Goal: Task Accomplishment & Management: Complete application form

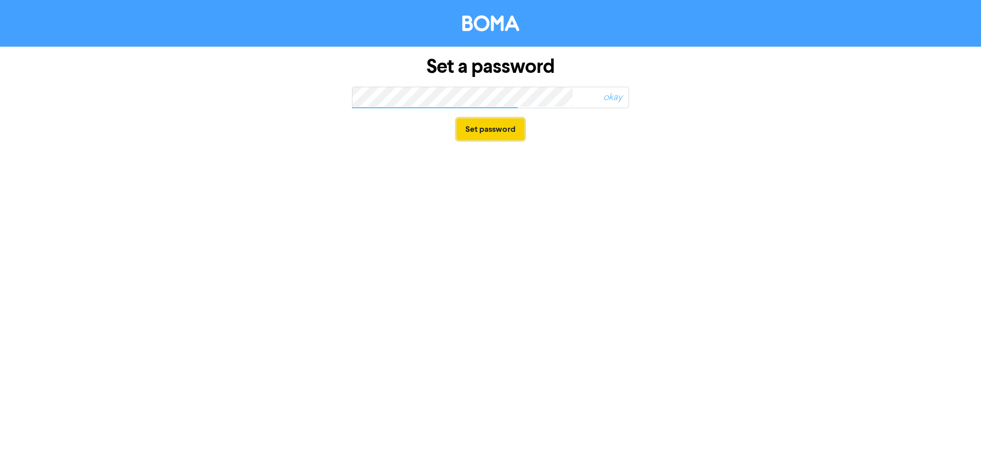
click at [494, 126] on button "Set password" at bounding box center [491, 129] width 68 height 22
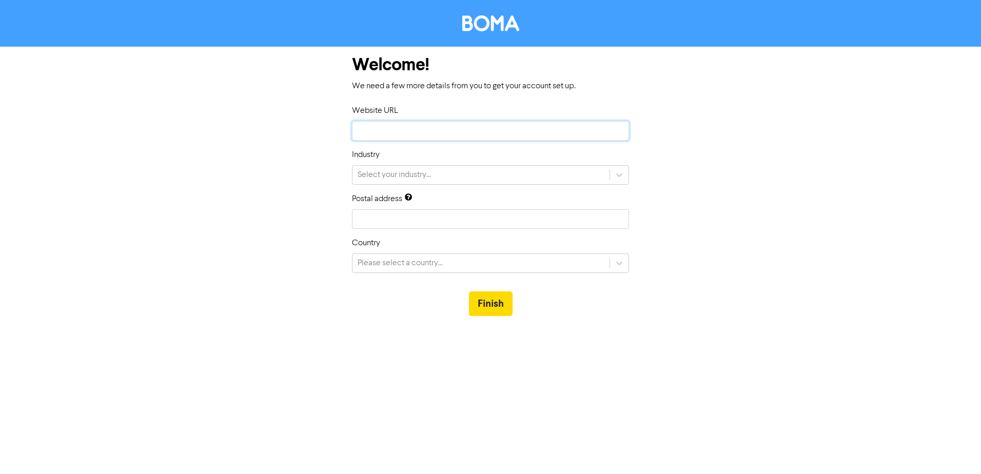
click at [407, 132] on input "text" at bounding box center [490, 130] width 277 height 19
paste input "[URL][DOMAIN_NAME]"
type input "[URL][DOMAIN_NAME]"
click at [446, 174] on div "Select your industry..." at bounding box center [480, 175] width 257 height 18
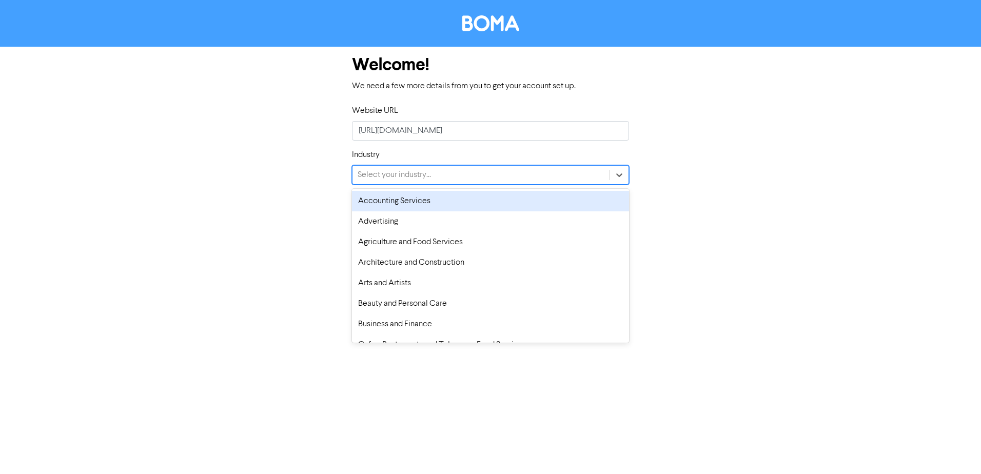
click at [421, 202] on div "Accounting Services" at bounding box center [490, 201] width 277 height 21
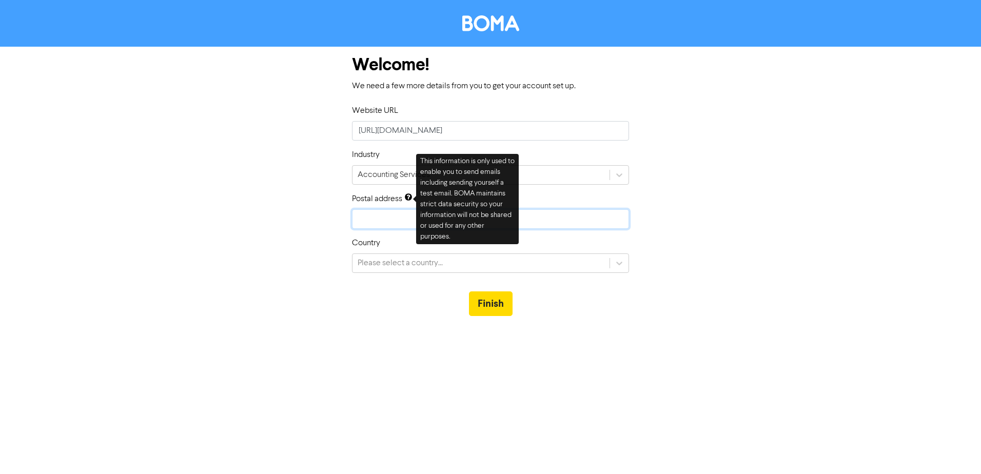
click at [360, 217] on input "text" at bounding box center [490, 218] width 277 height 19
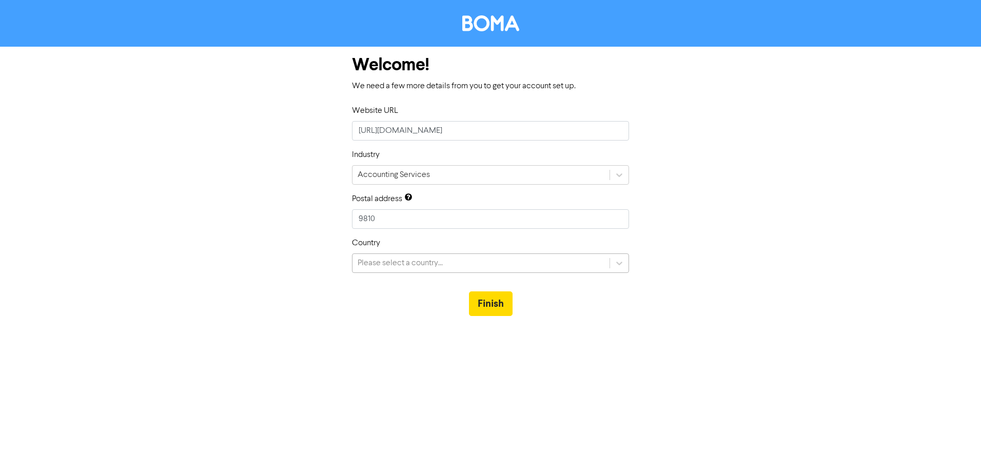
click at [397, 264] on div "Please select a country..." at bounding box center [400, 263] width 85 height 12
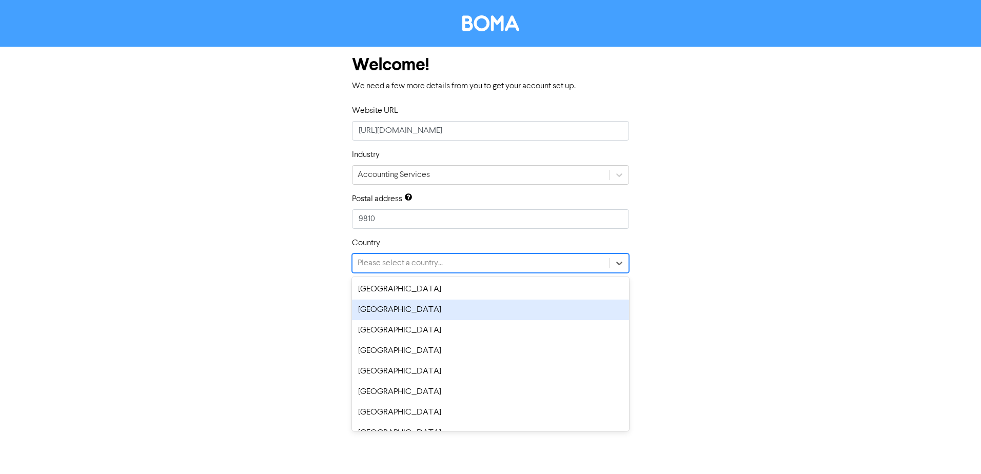
click at [384, 313] on div "[GEOGRAPHIC_DATA]" at bounding box center [490, 310] width 277 height 21
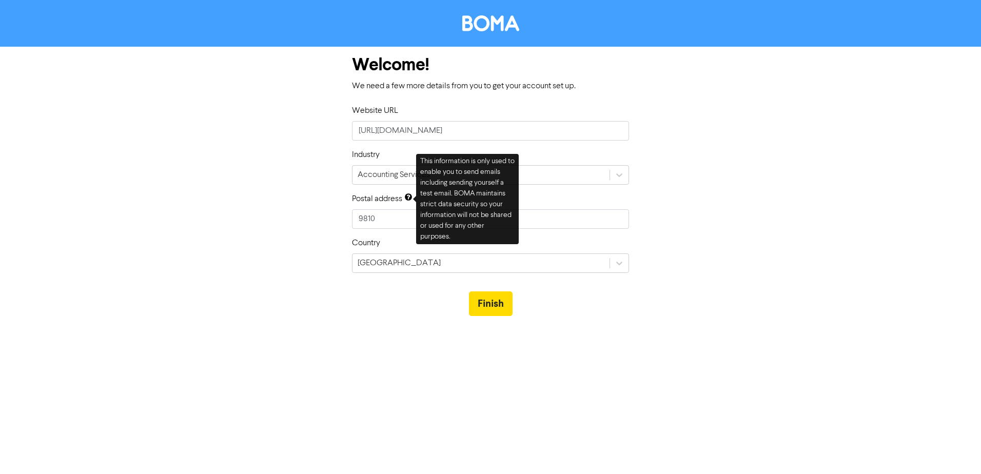
click at [224, 205] on div "Welcome! We need a few more details from you to get your account set up. Websit…" at bounding box center [490, 187] width 585 height 280
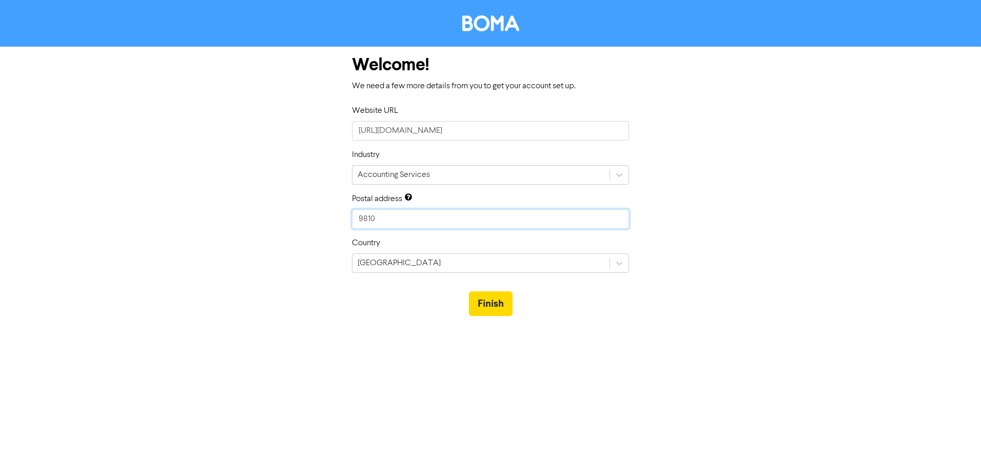
drag, startPoint x: 347, startPoint y: 221, endPoint x: 326, endPoint y: 218, distance: 21.7
click at [326, 218] on div "Welcome! We need a few more details from you to get your account set up. Websit…" at bounding box center [490, 187] width 585 height 280
type input "P"
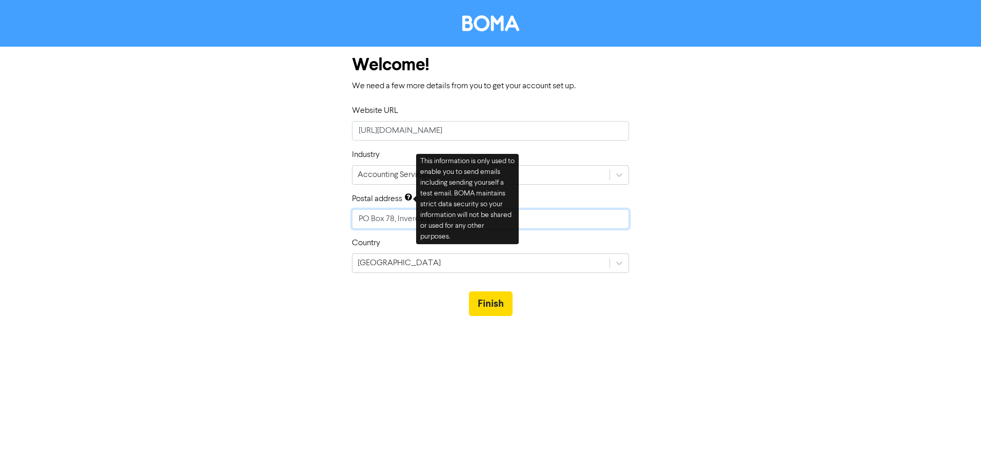
type input "PO Box 78, Invercargill"
click at [247, 233] on div "Welcome! We need a few more details from you to get your account set up. Websit…" at bounding box center [490, 187] width 585 height 280
click at [254, 139] on div "Welcome! We need a few more details from you to get your account set up. Websit…" at bounding box center [490, 187] width 585 height 280
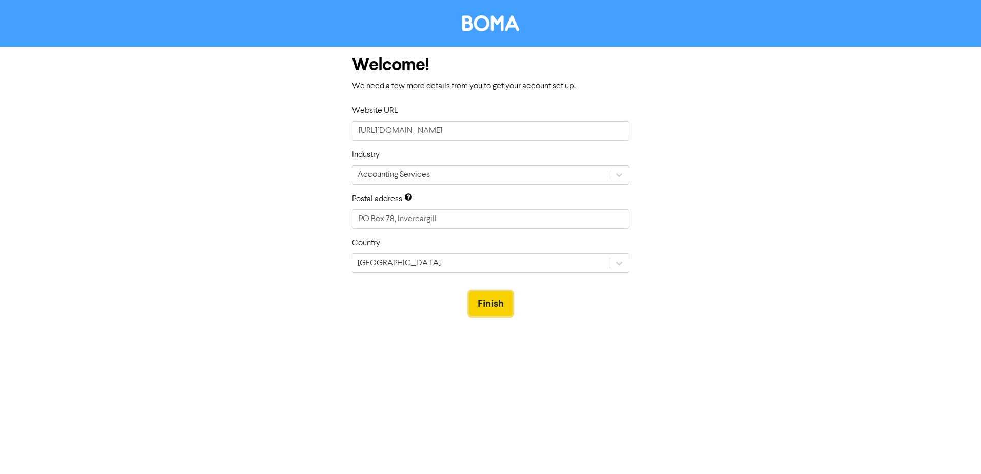
click at [489, 304] on button "Finish" at bounding box center [491, 303] width 44 height 25
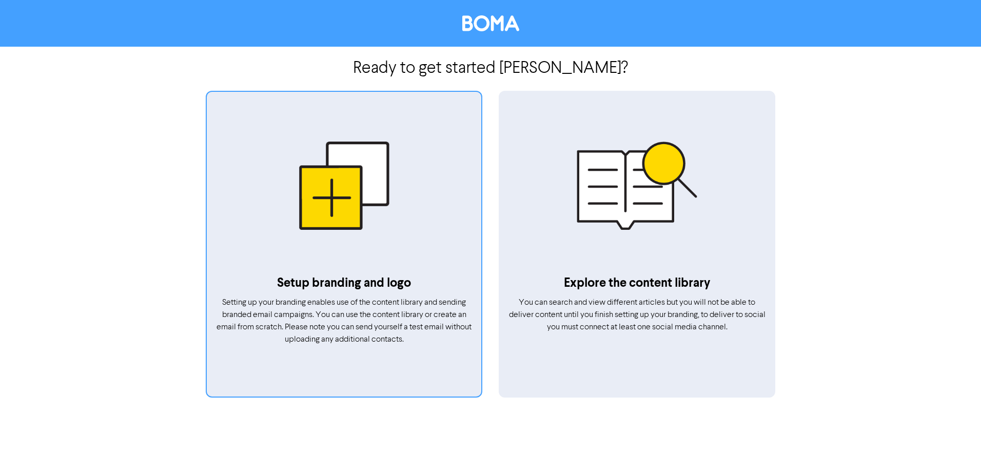
click at [331, 206] on div at bounding box center [344, 185] width 274 height 177
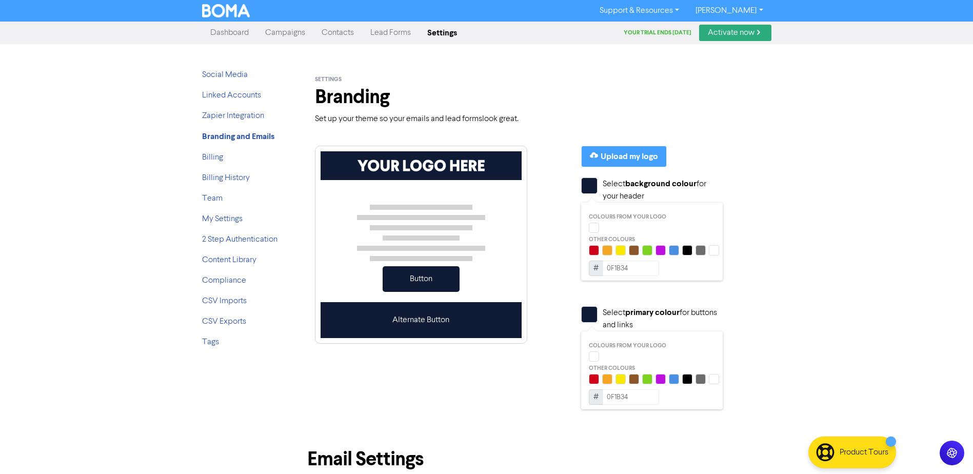
click at [594, 355] on div at bounding box center [594, 356] width 10 height 10
type input "FFFFFF"
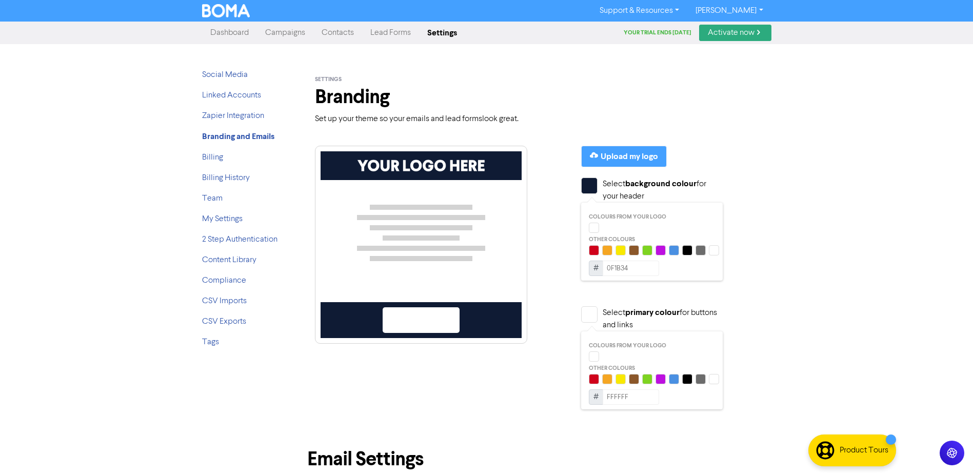
click at [598, 359] on div at bounding box center [594, 356] width 10 height 10
click at [594, 354] on div at bounding box center [594, 356] width 10 height 10
click at [638, 155] on div "Upload my logo" at bounding box center [629, 156] width 57 height 12
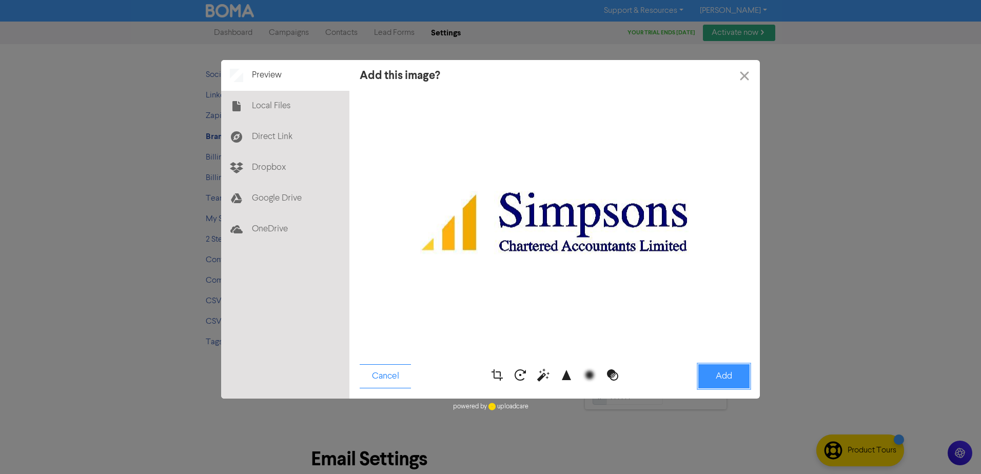
click at [722, 374] on button "Add" at bounding box center [723, 376] width 51 height 24
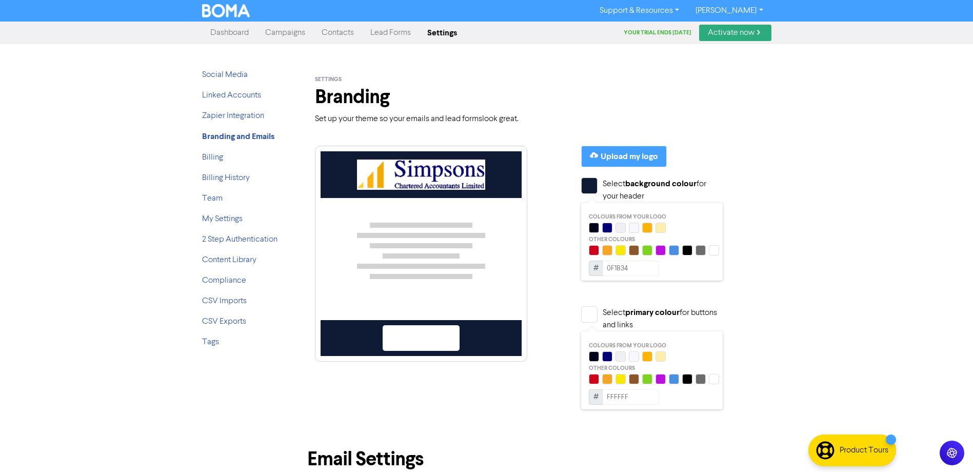
click at [635, 228] on div at bounding box center [634, 228] width 10 height 10
type input "FAF6FE"
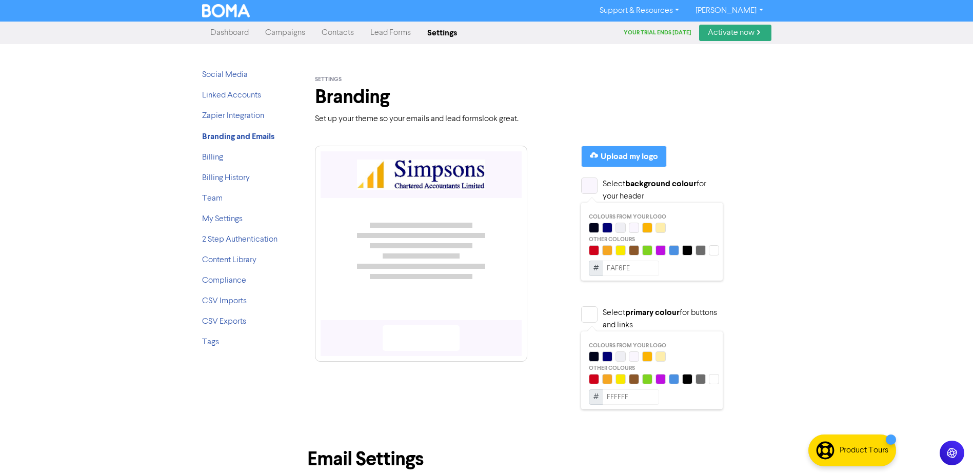
click at [607, 357] on div at bounding box center [607, 356] width 10 height 10
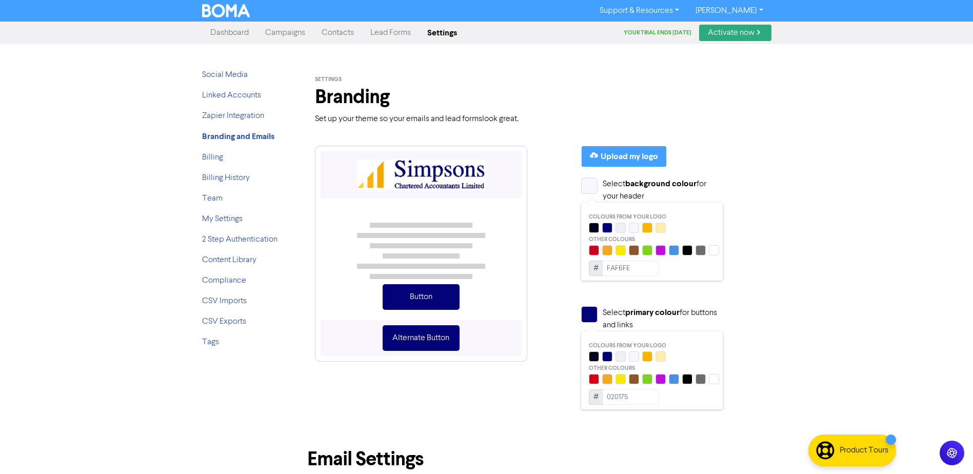
click at [647, 357] on div at bounding box center [647, 356] width 10 height 10
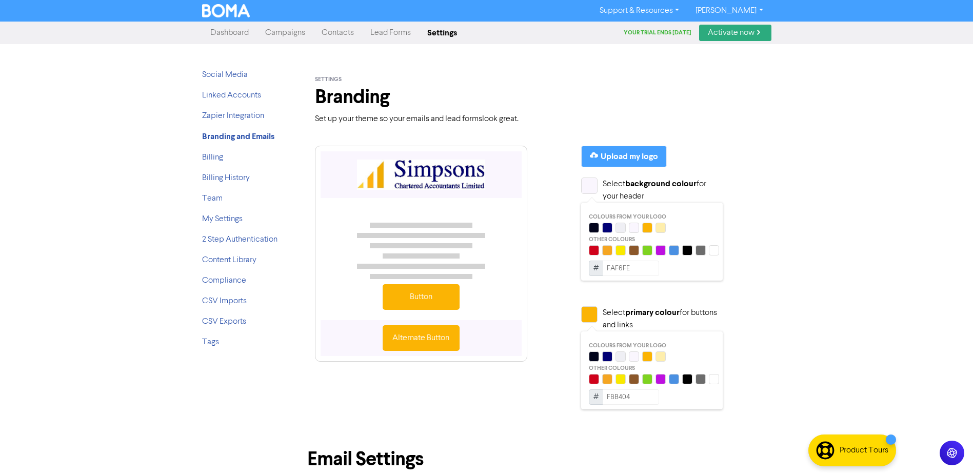
click at [606, 357] on div at bounding box center [607, 356] width 10 height 10
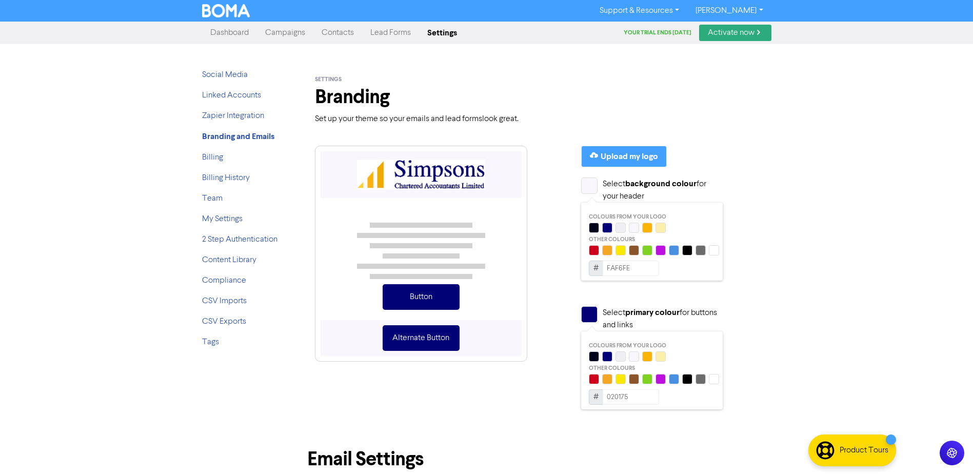
click at [593, 354] on div at bounding box center [594, 356] width 10 height 10
click at [605, 356] on div at bounding box center [607, 356] width 10 height 10
type input "020175"
click at [646, 227] on div at bounding box center [647, 228] width 10 height 10
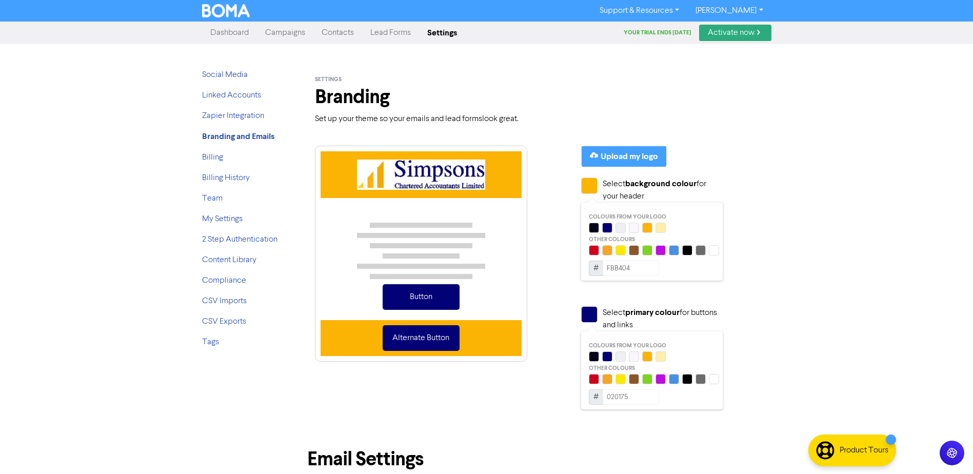
click at [658, 226] on div at bounding box center [661, 228] width 10 height 10
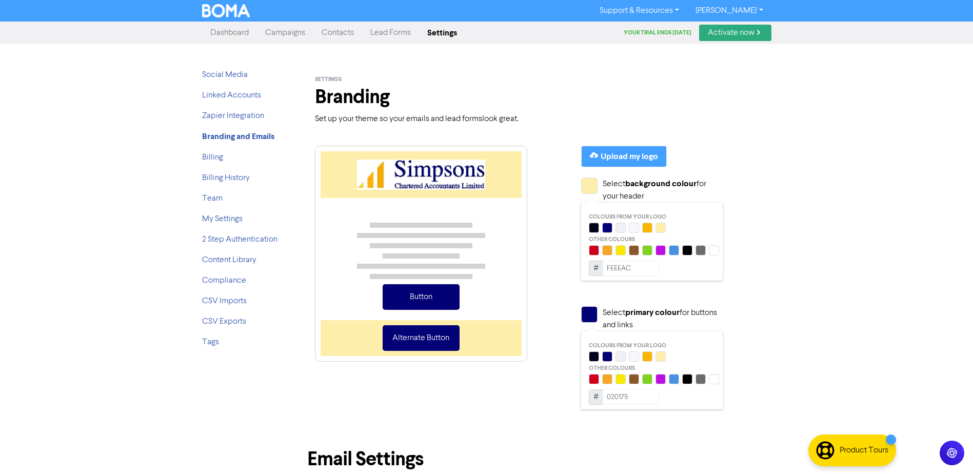
click at [592, 227] on div at bounding box center [594, 228] width 10 height 10
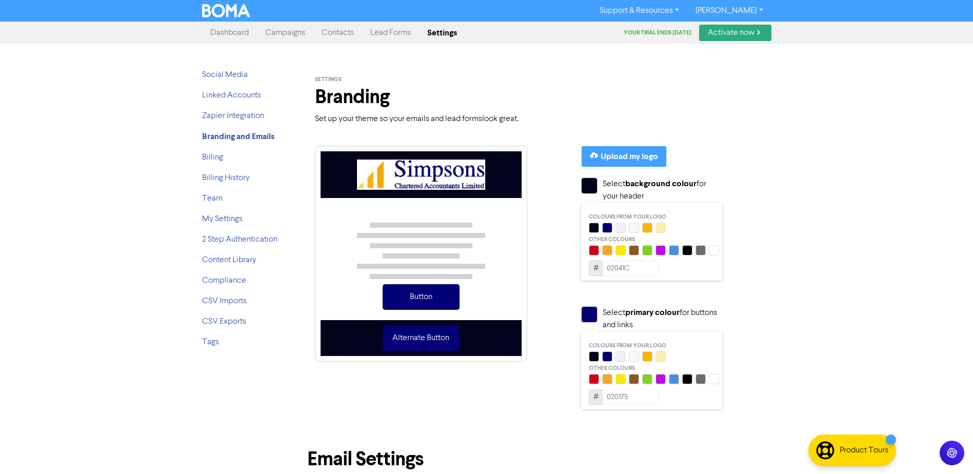
click at [606, 226] on div at bounding box center [607, 228] width 10 height 10
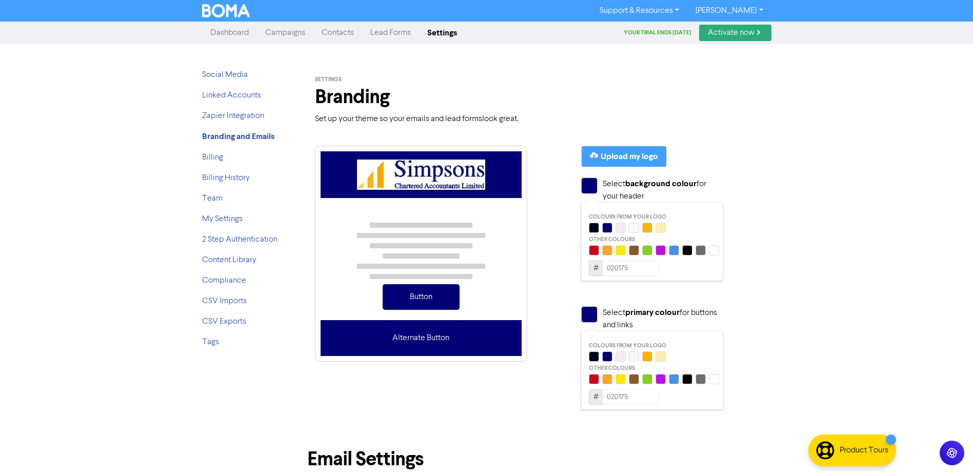
click at [621, 226] on div at bounding box center [621, 228] width 10 height 10
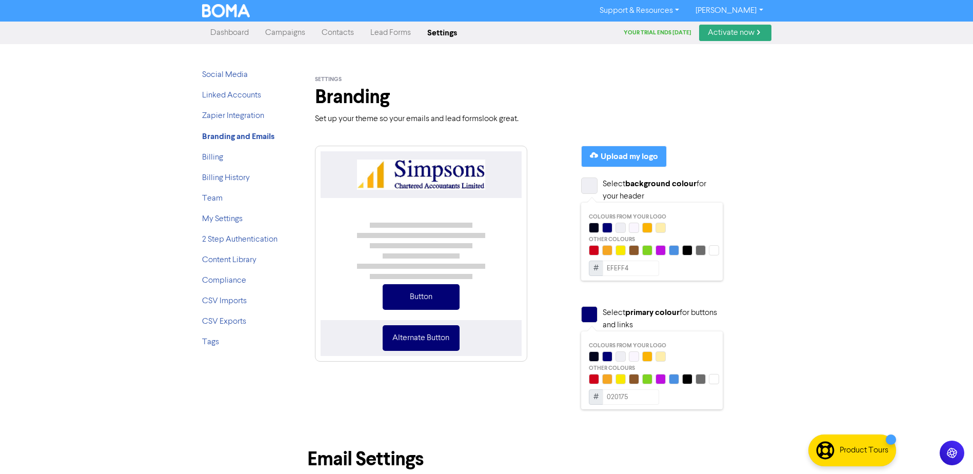
click at [631, 227] on div at bounding box center [634, 228] width 10 height 10
type input "FAF6FE"
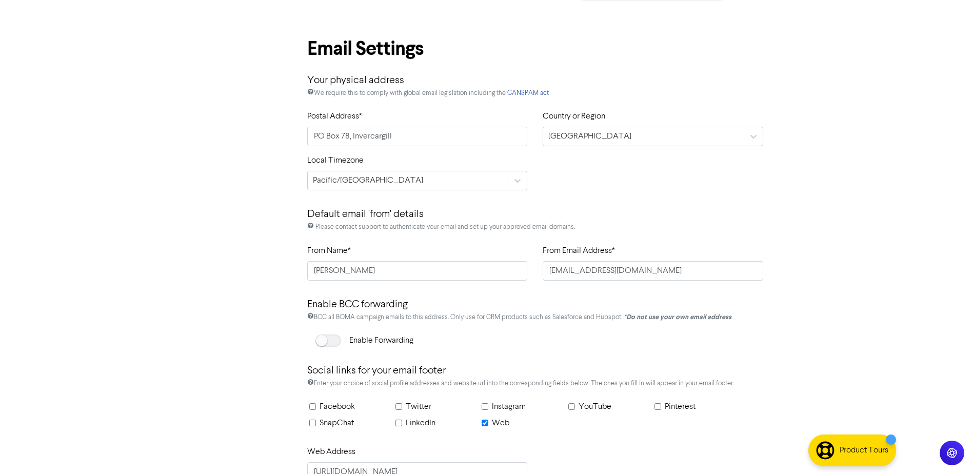
scroll to position [460, 0]
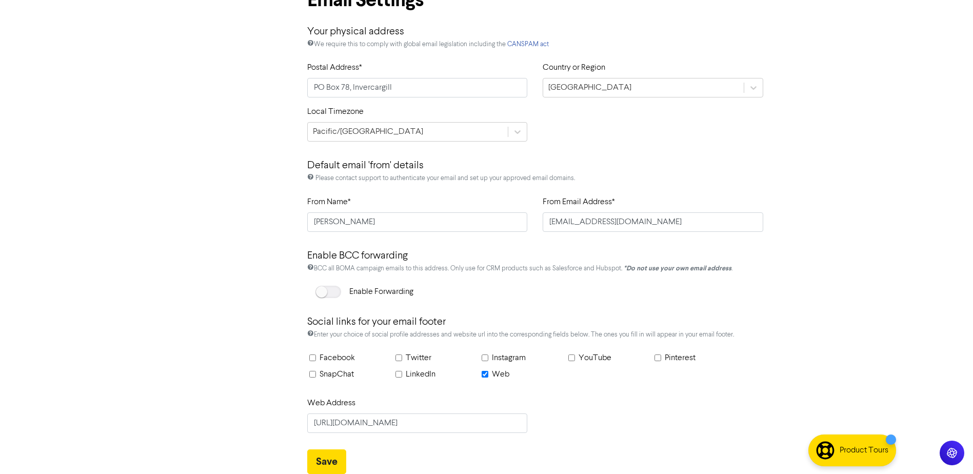
click at [311, 360] on input "Facebook" at bounding box center [312, 357] width 7 height 7
checkbox input "true"
click at [442, 427] on input "text" at bounding box center [466, 422] width 124 height 19
paste input "[URL][DOMAIN_NAME]"
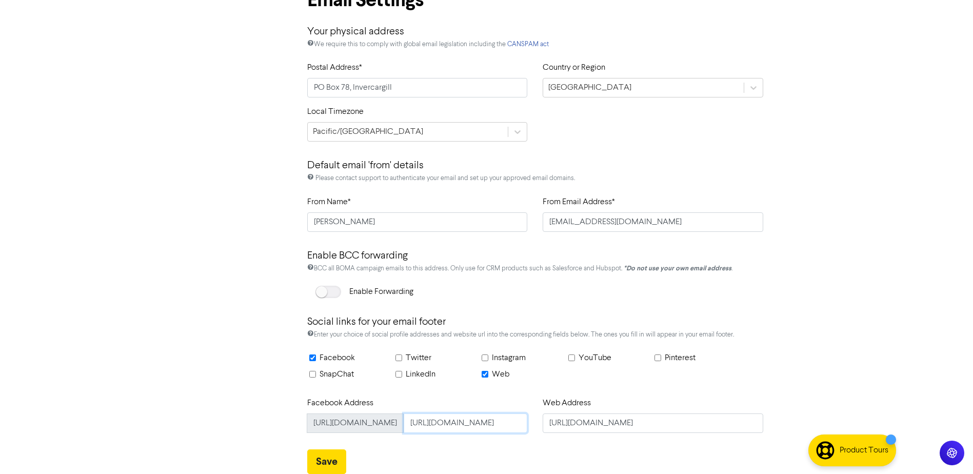
scroll to position [0, 0]
drag, startPoint x: 441, startPoint y: 422, endPoint x: 409, endPoint y: 420, distance: 31.9
click at [409, 420] on div "[URL][DOMAIN_NAME] [URL][DOMAIN_NAME]" at bounding box center [417, 422] width 221 height 19
type input "SimpsonsAccountants"
click at [323, 458] on button "Save" at bounding box center [326, 461] width 39 height 25
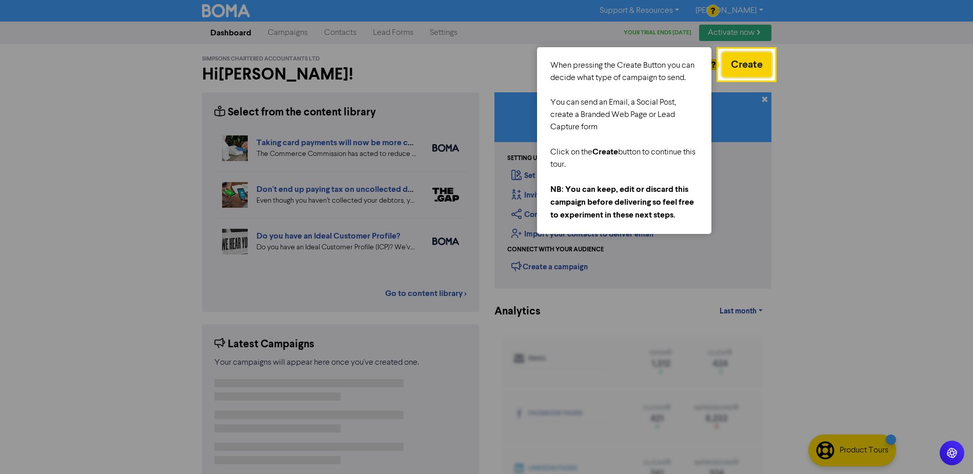
click at [750, 61] on button "Create" at bounding box center [746, 64] width 49 height 25
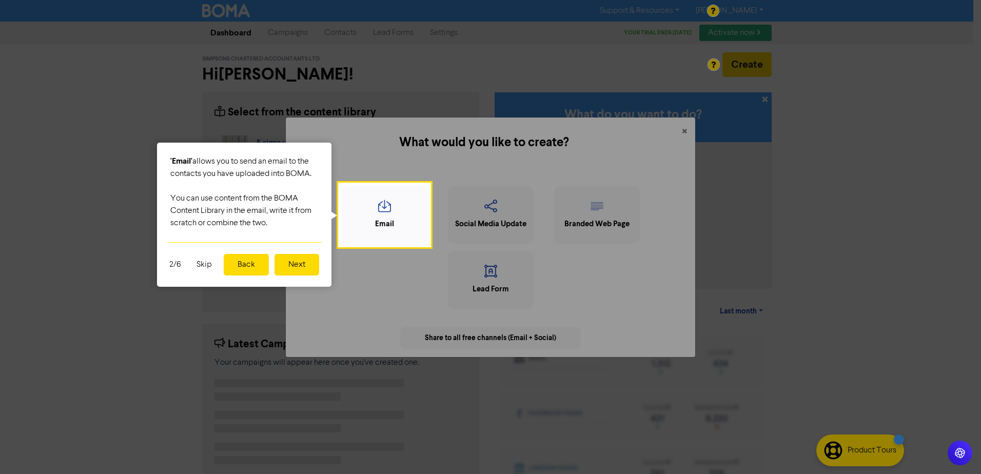
click at [295, 262] on button "Next" at bounding box center [296, 265] width 45 height 22
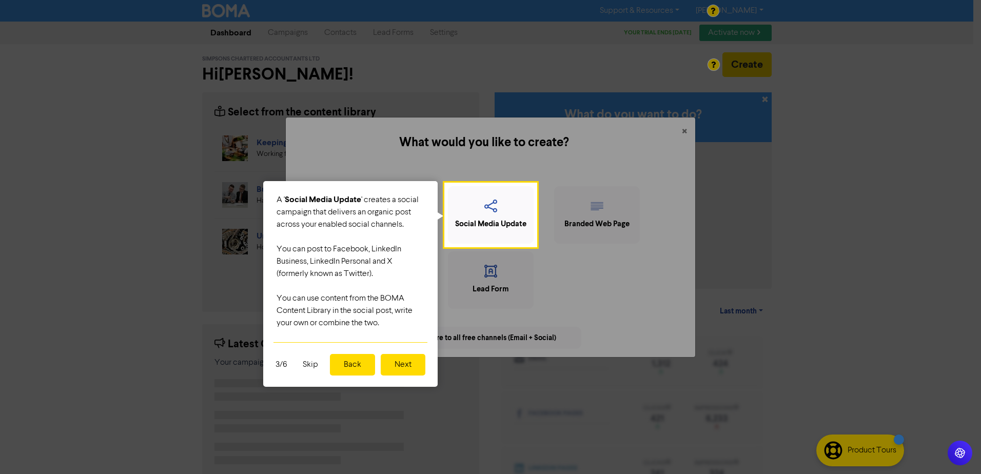
click at [411, 366] on button "Next" at bounding box center [403, 365] width 45 height 22
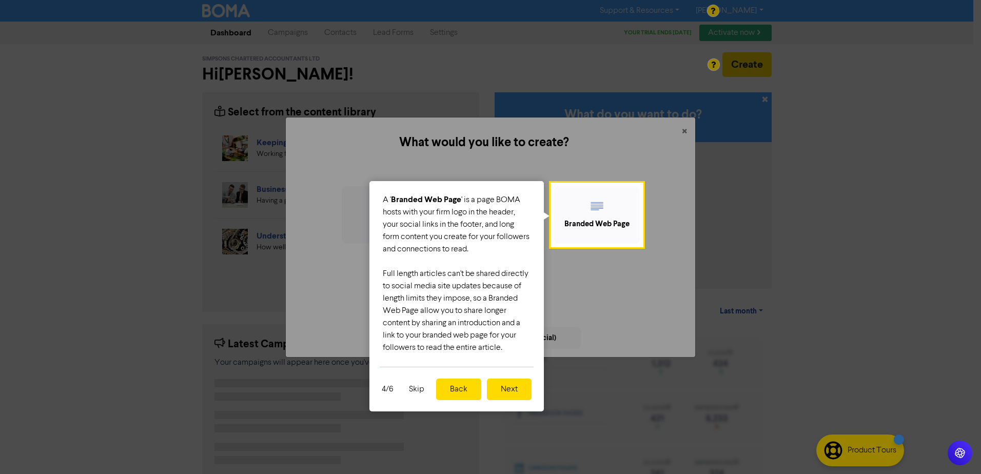
click at [515, 387] on button "Next" at bounding box center [509, 390] width 45 height 22
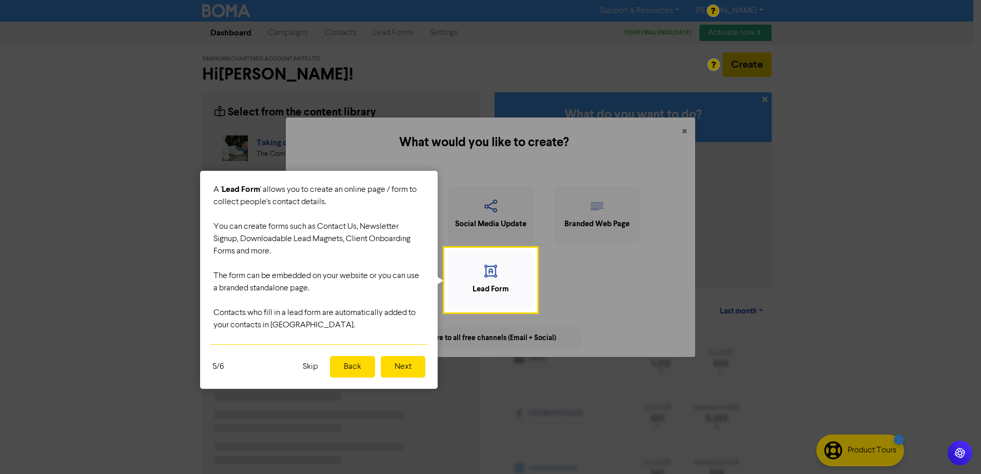
click at [413, 366] on button "Next" at bounding box center [403, 367] width 45 height 22
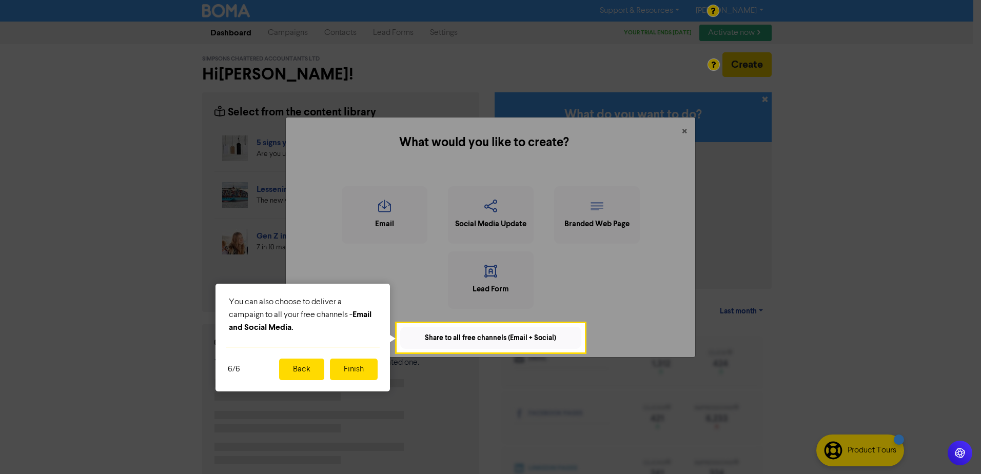
click at [346, 370] on button "Finish" at bounding box center [354, 370] width 48 height 22
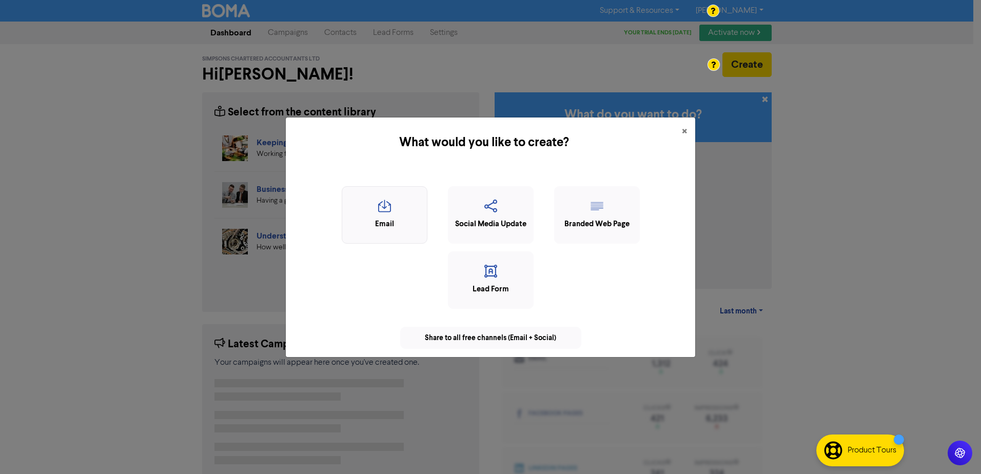
click at [381, 214] on icon "button" at bounding box center [384, 209] width 74 height 19
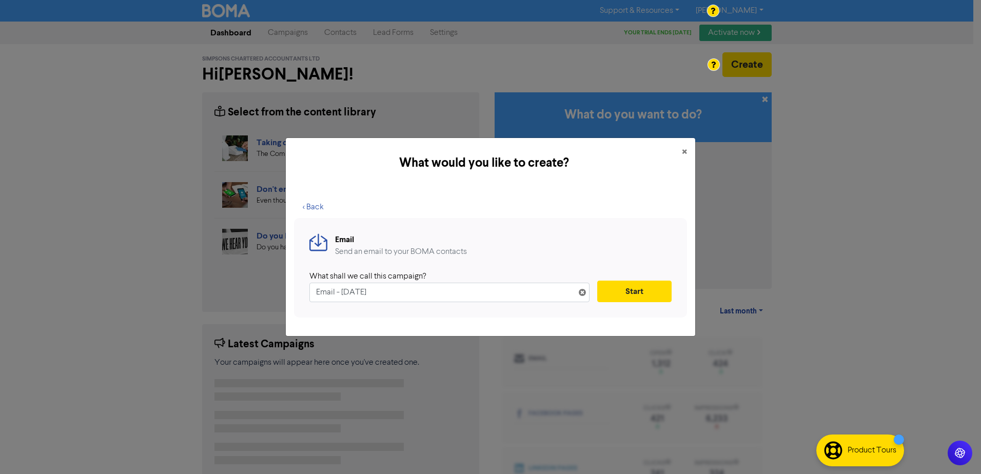
drag, startPoint x: 395, startPoint y: 290, endPoint x: 302, endPoint y: 292, distance: 92.9
click at [302, 292] on div "Email Send an email to your BOMA contacts What shall we call this campaign? Ema…" at bounding box center [490, 268] width 393 height 100
click at [335, 293] on input "Email - [DATE]" at bounding box center [449, 292] width 280 height 19
type input "Email Rates & Thresholds - [DATE]"
click at [646, 287] on button "Start" at bounding box center [634, 292] width 74 height 22
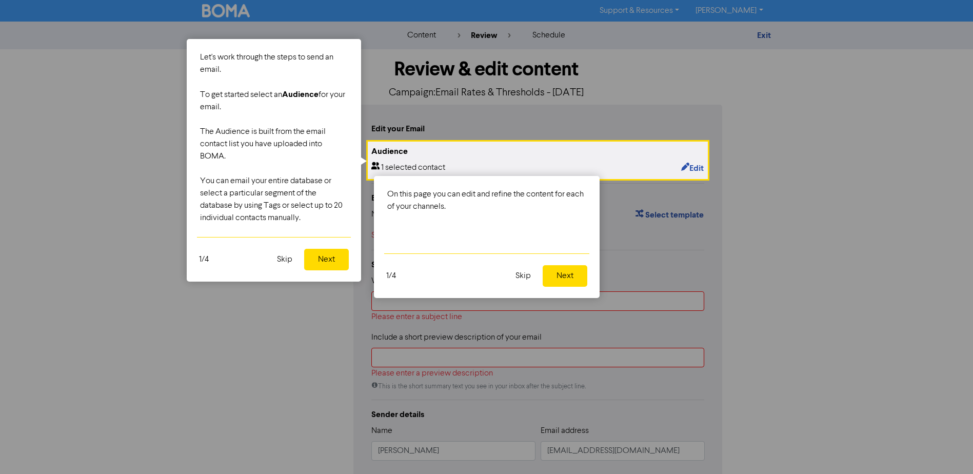
click at [524, 278] on button "Skip" at bounding box center [523, 276] width 28 height 22
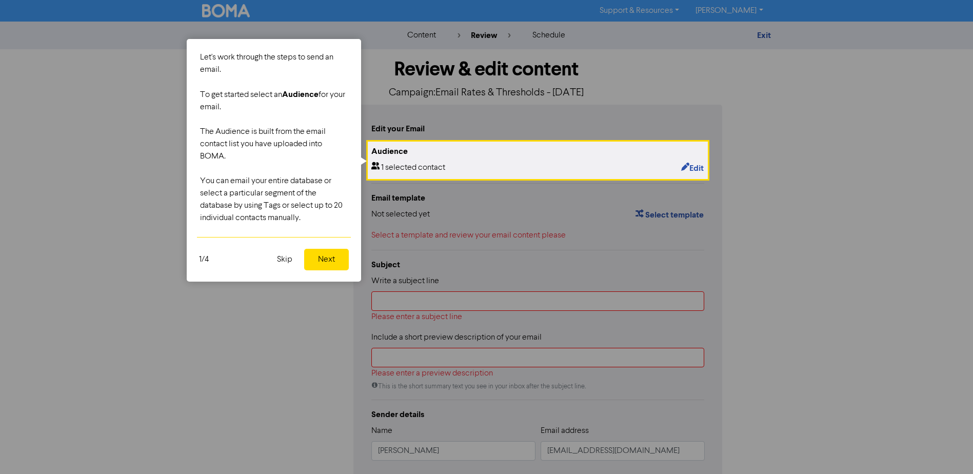
click at [329, 262] on button "Next" at bounding box center [326, 260] width 45 height 22
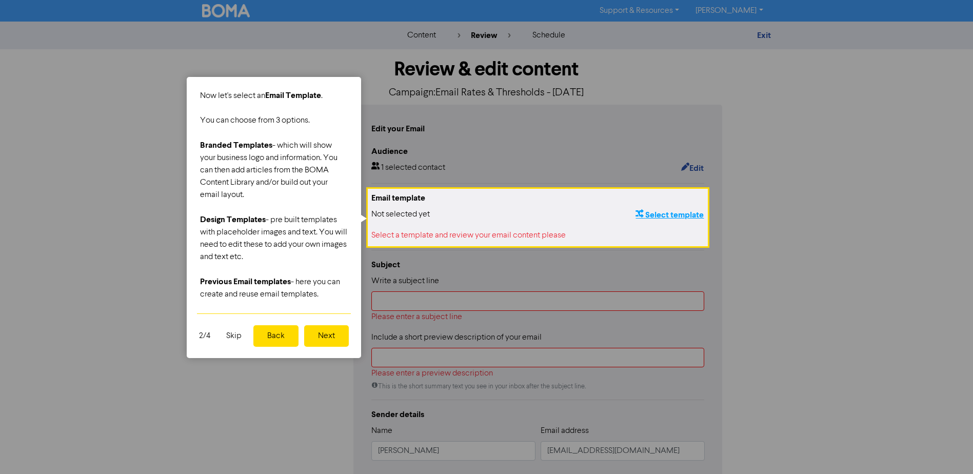
click at [659, 211] on button "Select template" at bounding box center [669, 214] width 69 height 13
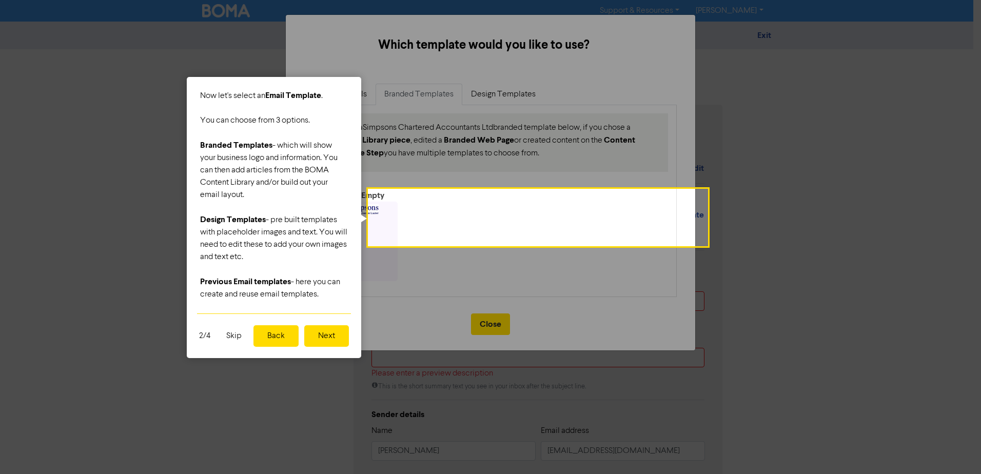
click at [319, 337] on button "Next" at bounding box center [326, 336] width 45 height 22
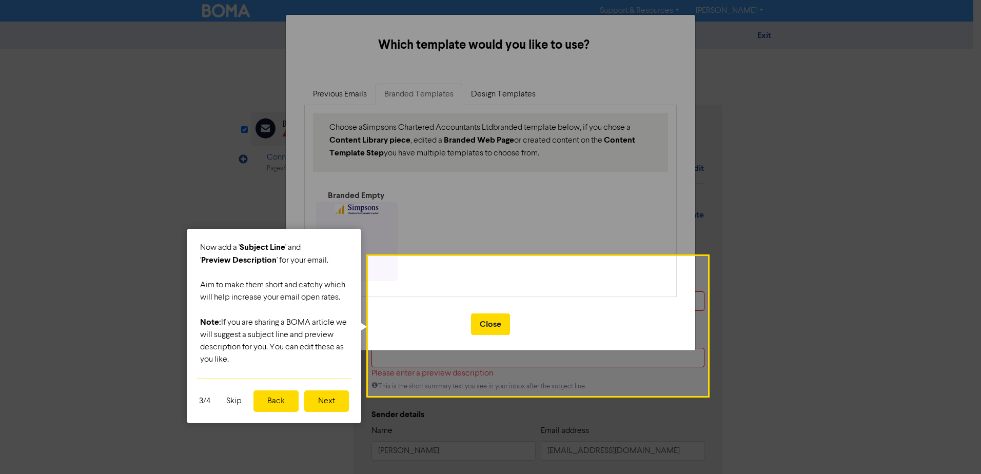
click at [475, 212] on div at bounding box center [538, 128] width 339 height 257
click at [366, 208] on div at bounding box center [184, 271] width 369 height 542
click at [318, 400] on button "Next" at bounding box center [326, 401] width 45 height 22
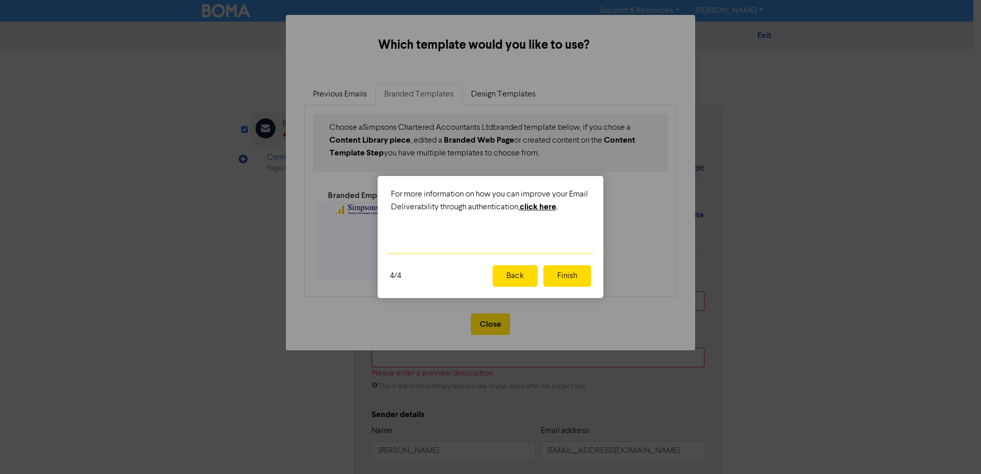
click at [570, 273] on button "Finish" at bounding box center [567, 276] width 48 height 22
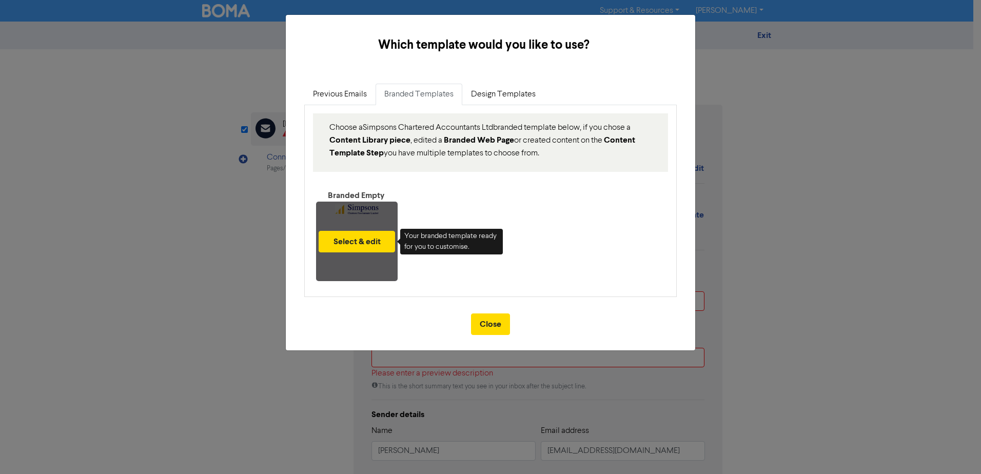
click at [356, 206] on div "Select & edit" at bounding box center [357, 242] width 82 height 80
click at [331, 253] on div "Select & edit" at bounding box center [357, 242] width 82 height 80
click at [351, 239] on button "Select & edit" at bounding box center [357, 242] width 76 height 22
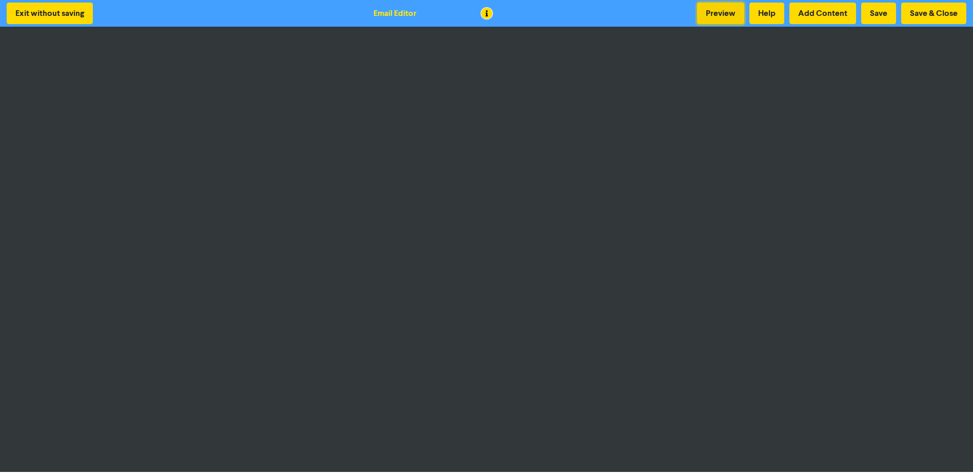
click at [712, 12] on button "Preview" at bounding box center [720, 14] width 47 height 22
click at [16, 10] on button "Exit without saving" at bounding box center [50, 14] width 86 height 22
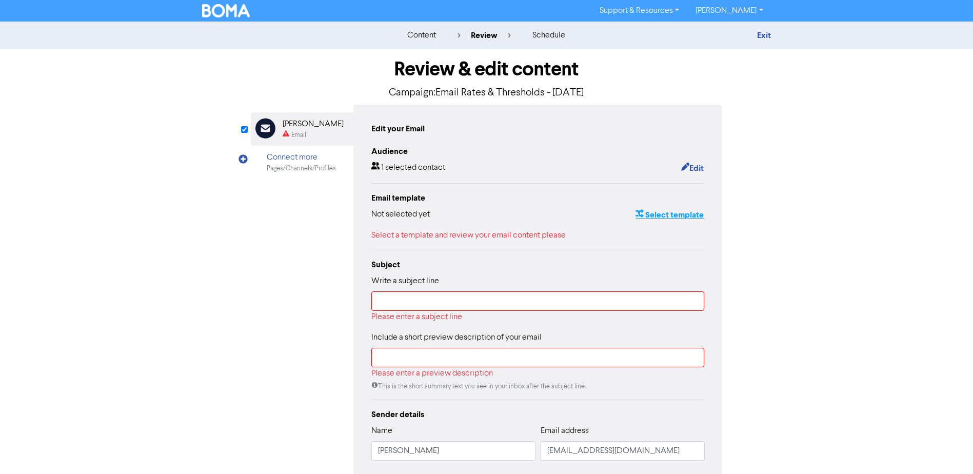
click at [666, 210] on button "Select template" at bounding box center [669, 214] width 69 height 13
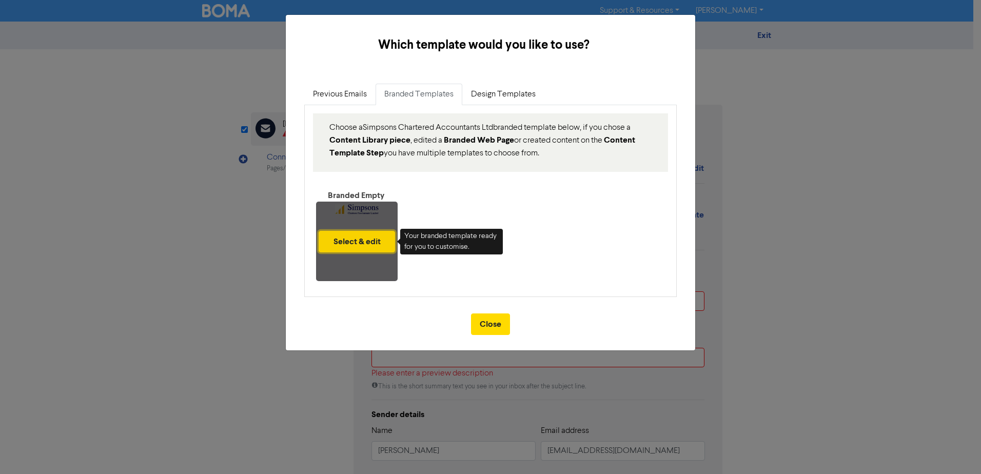
click at [352, 242] on button "Select & edit" at bounding box center [357, 242] width 76 height 22
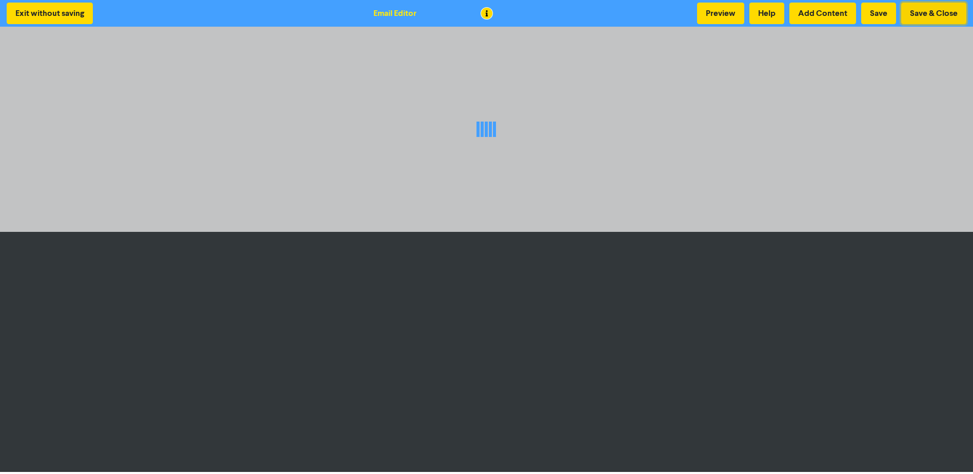
click at [943, 6] on button "Save & Close" at bounding box center [933, 14] width 65 height 22
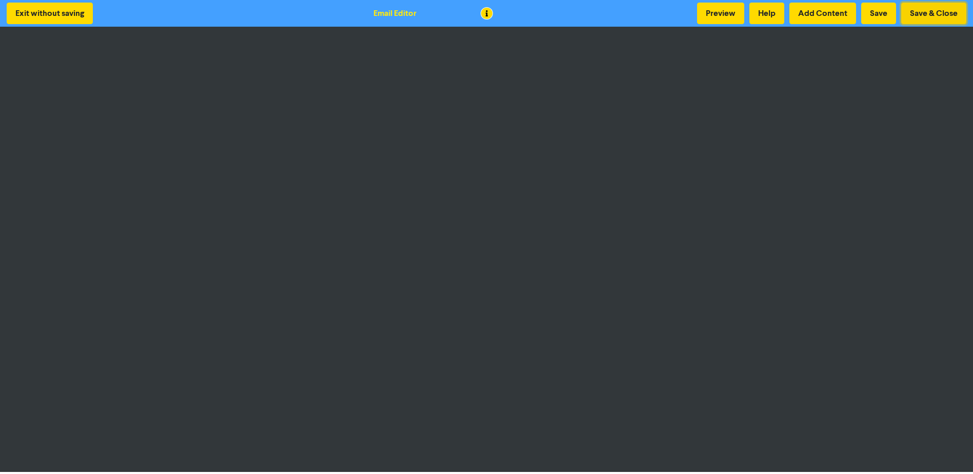
click at [925, 14] on button "Save & Close" at bounding box center [933, 14] width 65 height 22
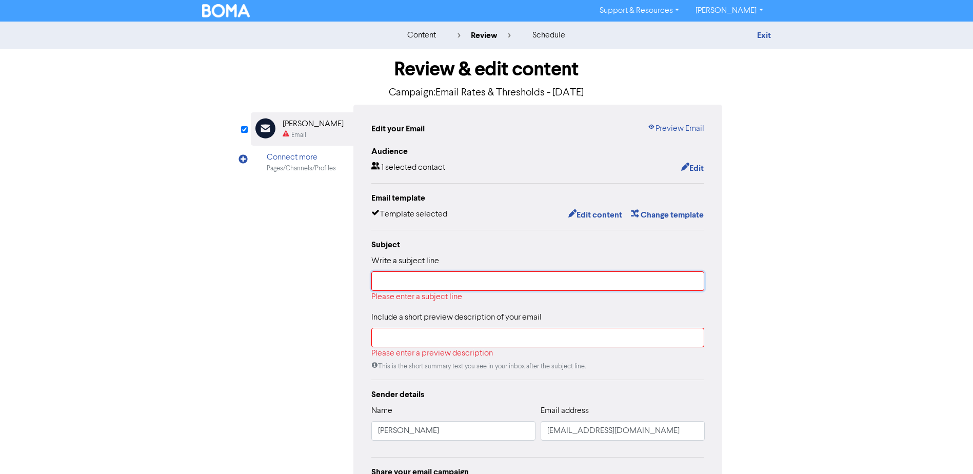
click at [418, 279] on input "text" at bounding box center [537, 280] width 333 height 19
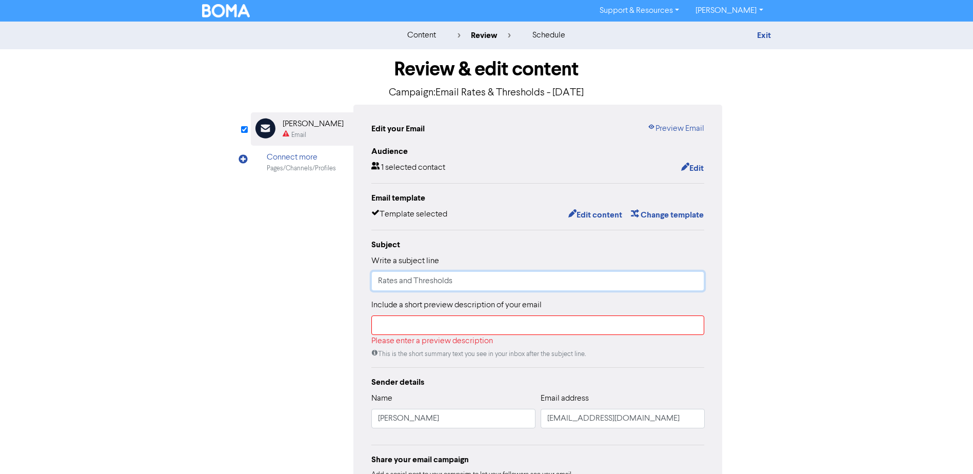
click at [478, 284] on input "Rates and Thresholds" at bounding box center [537, 280] width 333 height 19
click at [374, 280] on input "Rates and Thresholds" at bounding box center [537, 280] width 333 height 19
type input "2025 Rates and Thresholds Table"
click at [559, 328] on input "text" at bounding box center [537, 324] width 333 height 19
click at [446, 325] on input "text" at bounding box center [537, 324] width 333 height 19
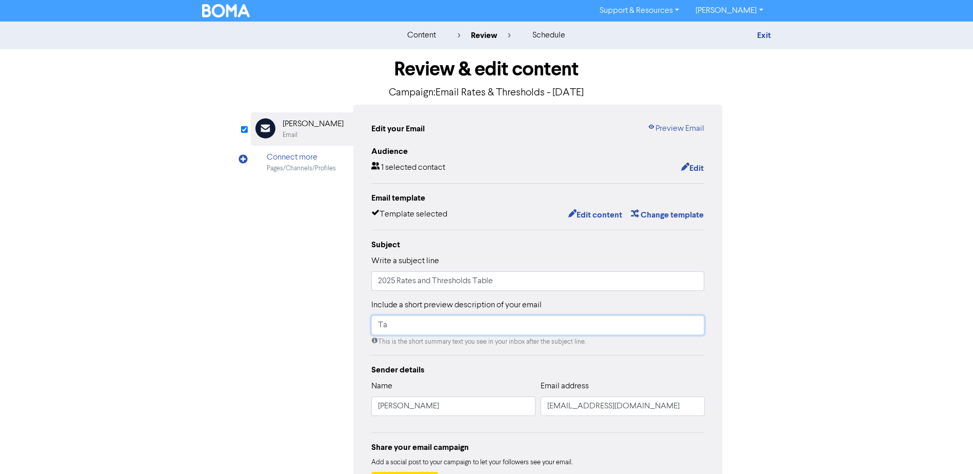
type input "T"
type input "2"
click at [616, 326] on input "Useful information on current rates and thresholds for various taxes" at bounding box center [537, 324] width 333 height 19
drag, startPoint x: 593, startPoint y: 327, endPoint x: 653, endPoint y: 325, distance: 60.1
click at [653, 325] on input "Useful information on current rates and thresholds for various taxes" at bounding box center [537, 324] width 333 height 19
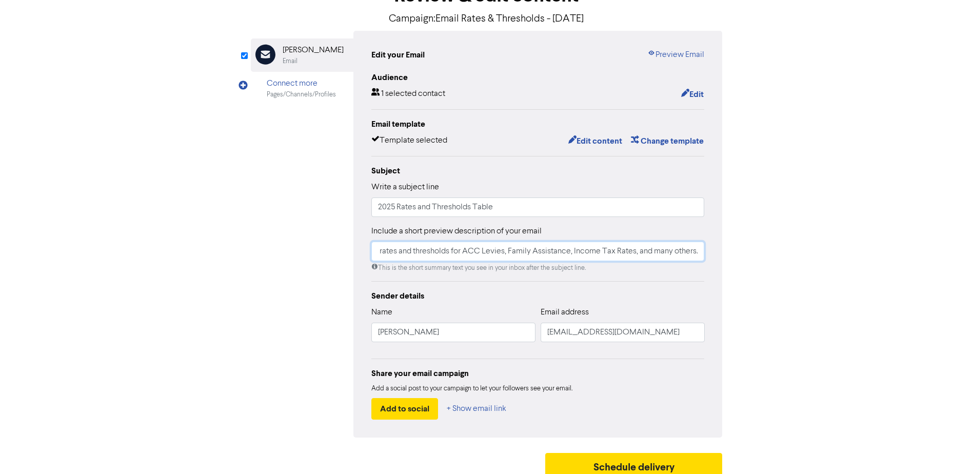
scroll to position [85, 0]
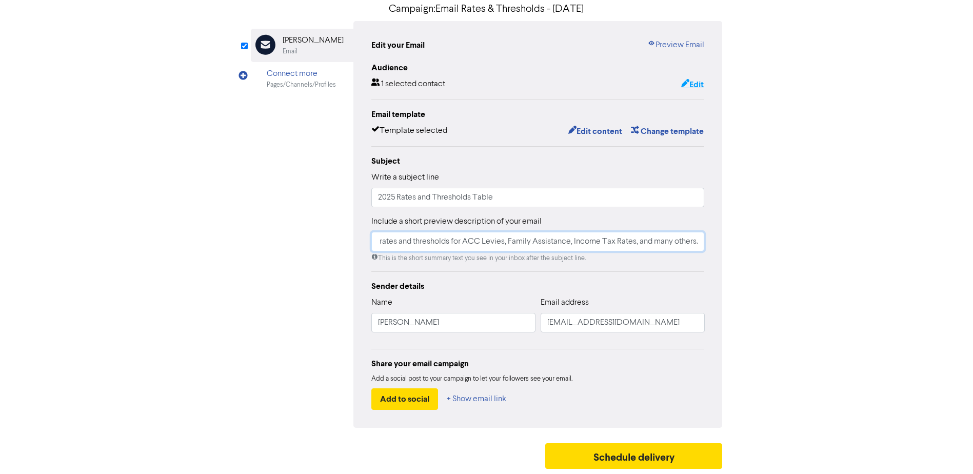
type input "Useful information on current rates and thresholds for ACC Levies, Family Assis…"
click at [700, 79] on button "Edit" at bounding box center [693, 84] width 24 height 13
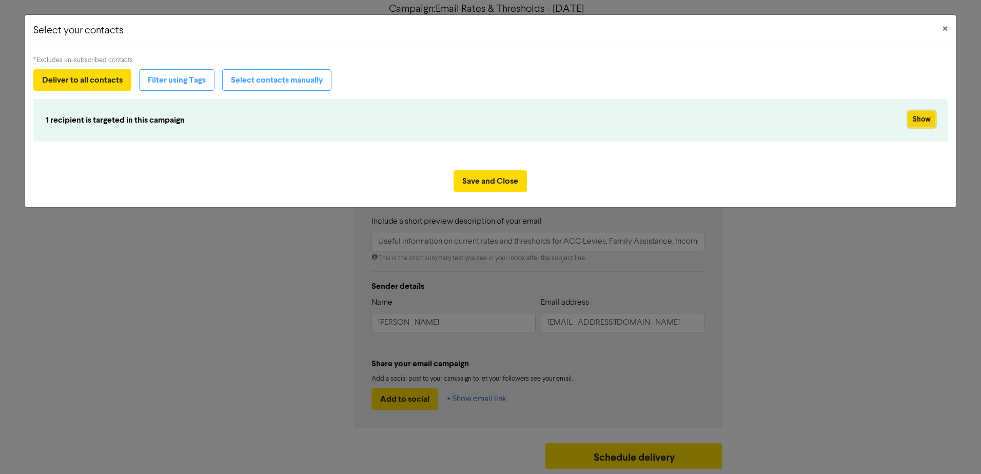
click at [919, 116] on button "Show" at bounding box center [921, 119] width 27 height 16
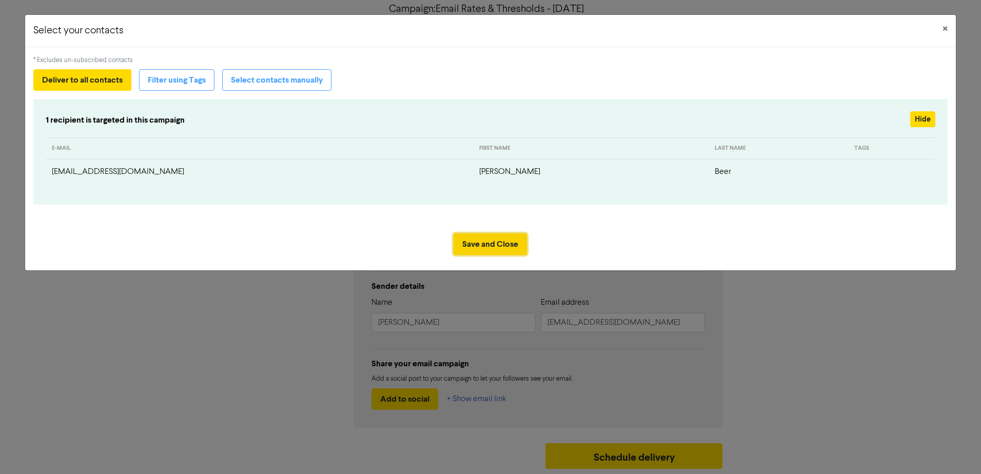
click at [495, 242] on button "Save and Close" at bounding box center [489, 244] width 73 height 22
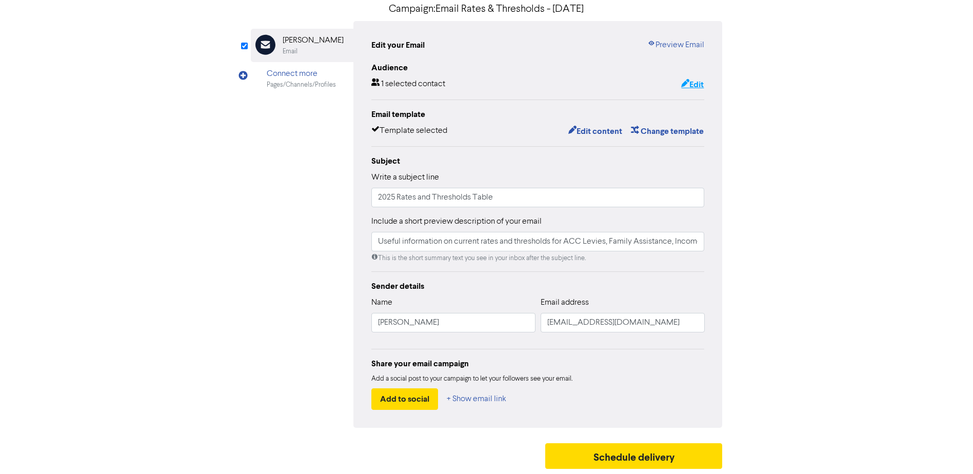
click at [686, 84] on icon "button" at bounding box center [685, 85] width 8 height 10
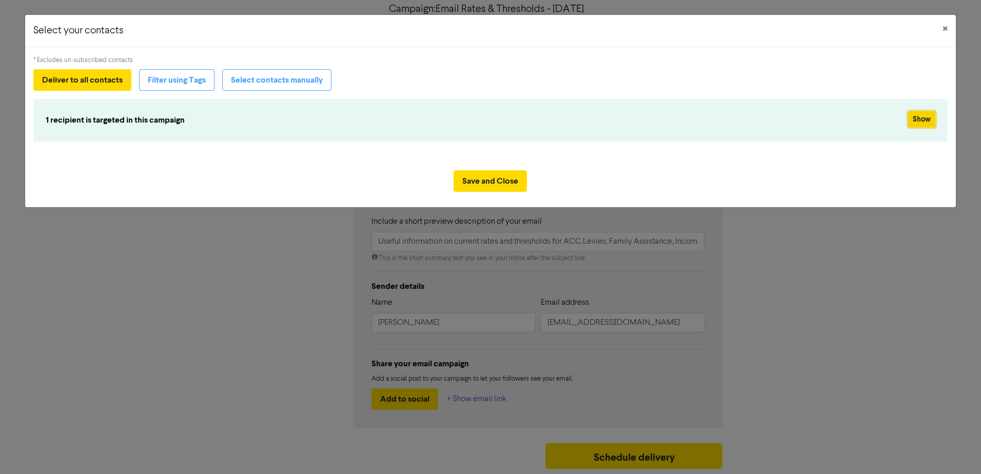
click at [924, 119] on button "Show" at bounding box center [921, 119] width 27 height 16
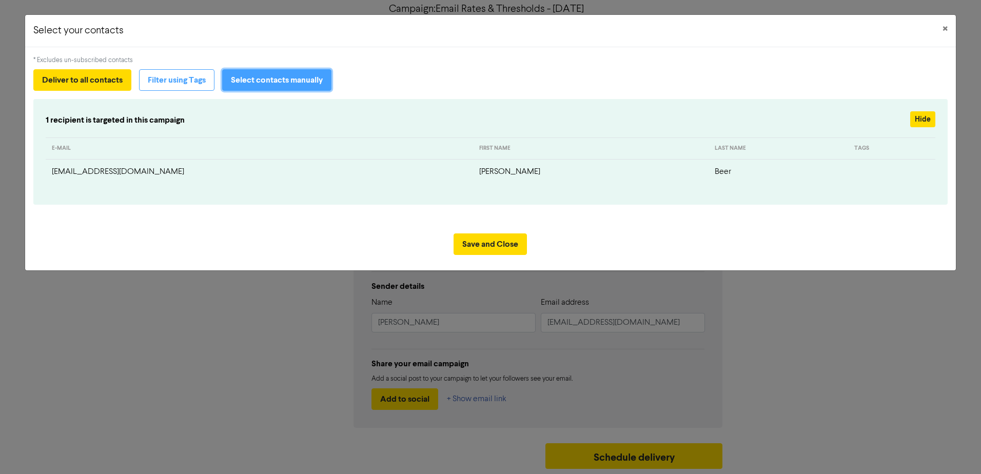
click at [262, 76] on button "Select contacts manually" at bounding box center [276, 80] width 109 height 22
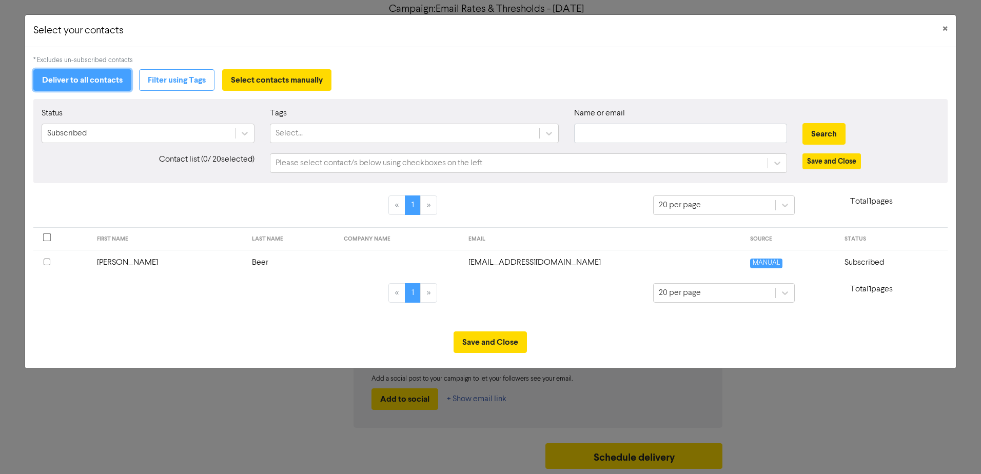
click at [76, 77] on button "Deliver to all contacts" at bounding box center [82, 80] width 98 height 22
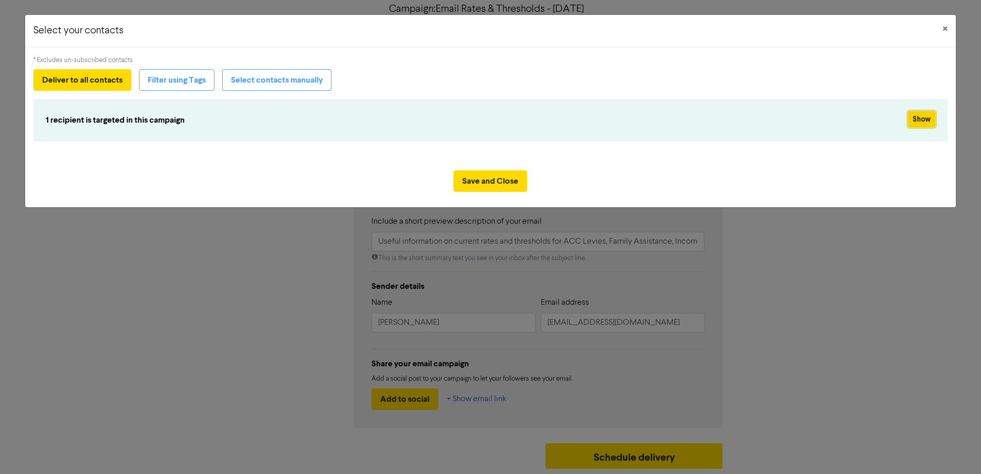
click at [926, 118] on button "Show" at bounding box center [921, 119] width 27 height 16
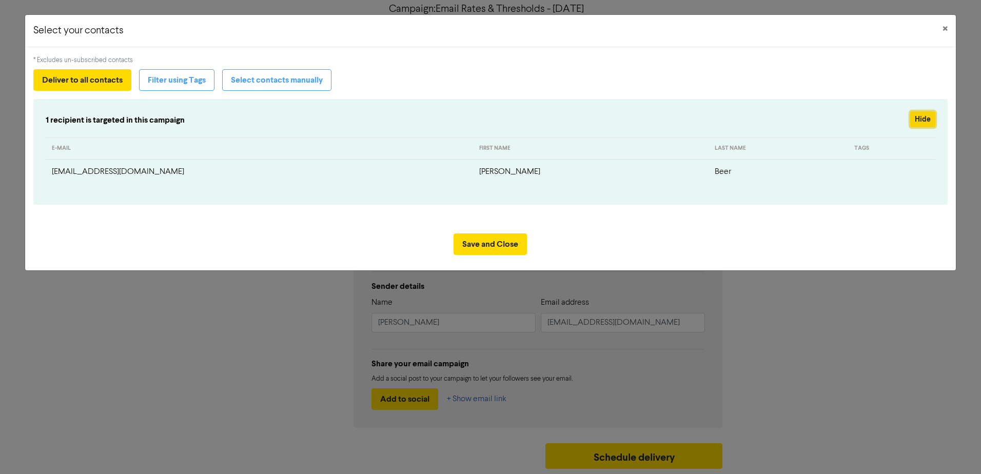
click at [919, 115] on button "Hide" at bounding box center [922, 119] width 25 height 16
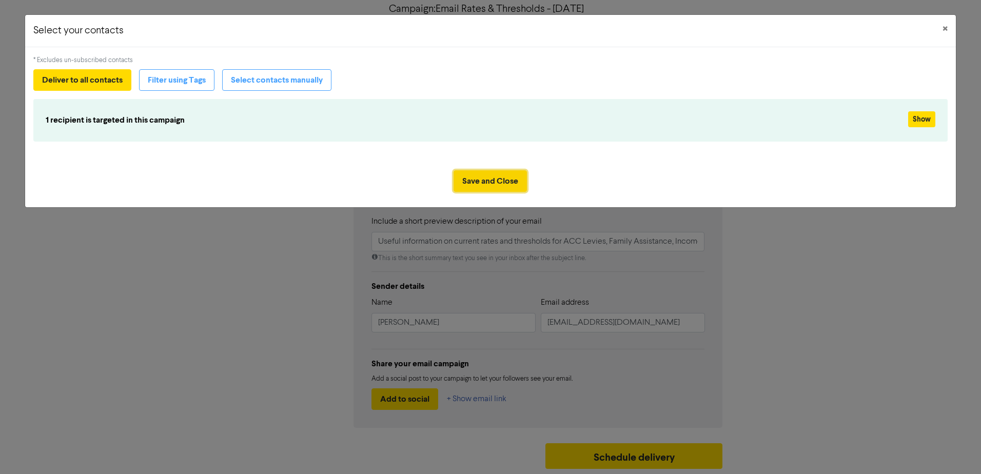
click at [493, 181] on button "Save and Close" at bounding box center [489, 181] width 73 height 22
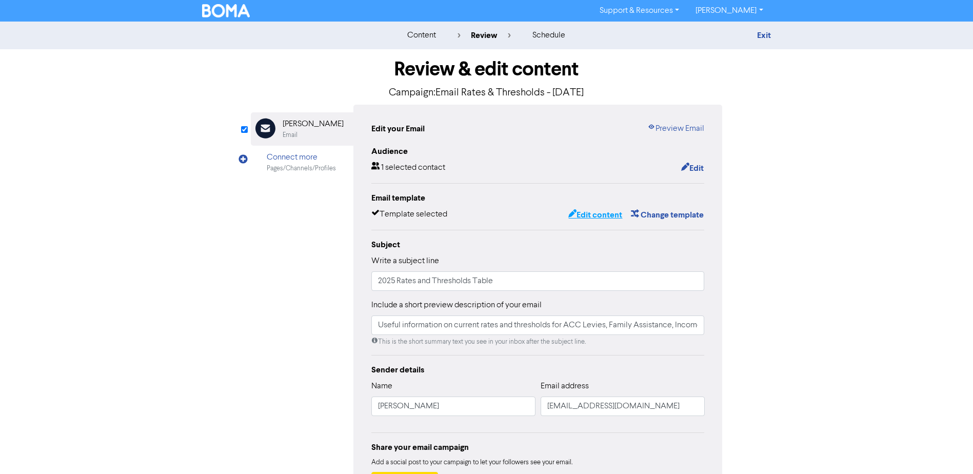
click at [591, 214] on button "Edit content" at bounding box center [595, 214] width 55 height 13
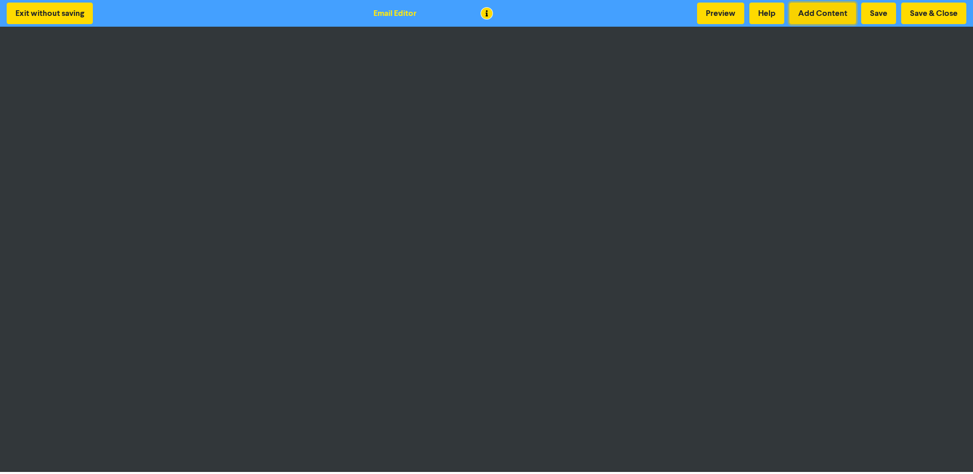
click at [822, 12] on button "Add Content" at bounding box center [822, 14] width 67 height 22
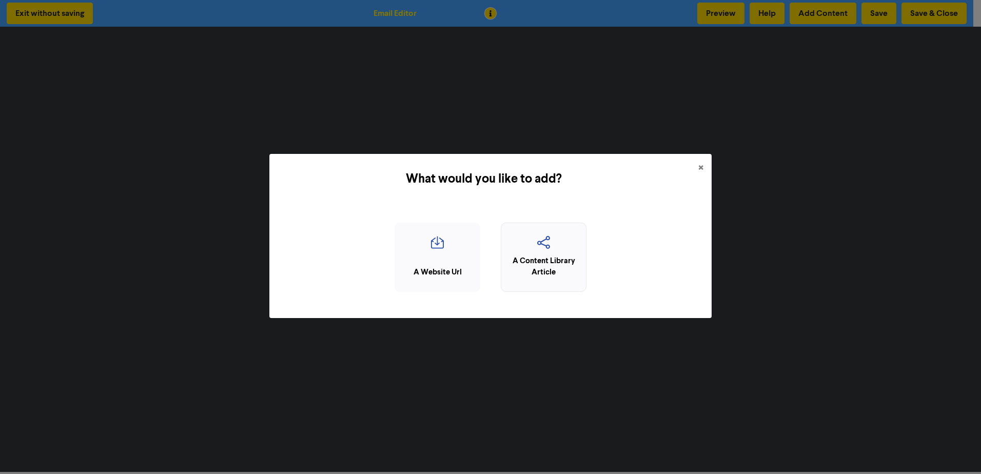
click at [542, 258] on div "A Content Library Article" at bounding box center [543, 266] width 74 height 23
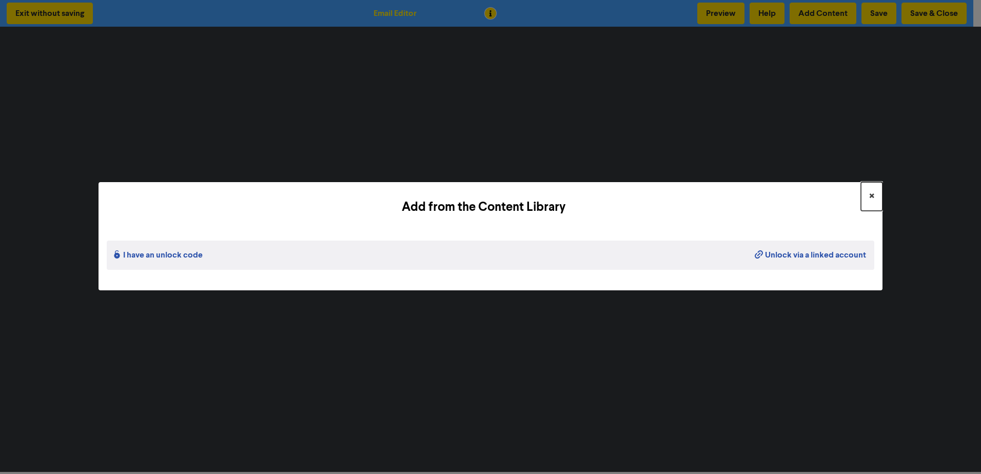
click at [875, 195] on button "×" at bounding box center [872, 196] width 22 height 29
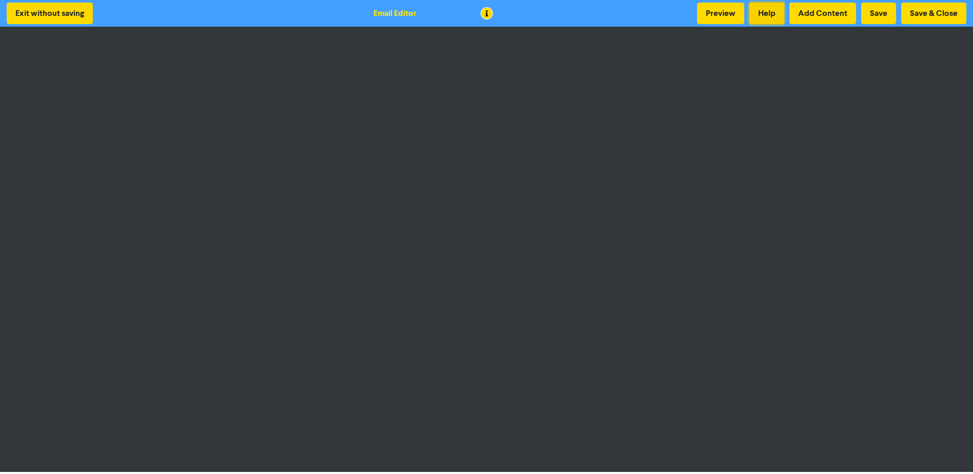
click at [760, 8] on button "Help" at bounding box center [766, 14] width 35 height 22
click at [776, 11] on button "Help" at bounding box center [766, 14] width 35 height 22
click at [831, 9] on button "Add Content" at bounding box center [822, 14] width 67 height 22
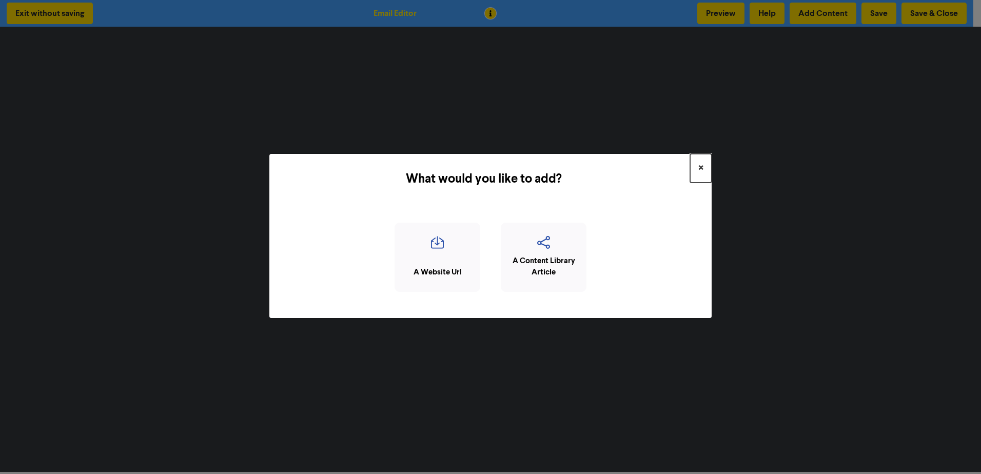
click at [698, 166] on span "×" at bounding box center [700, 168] width 5 height 15
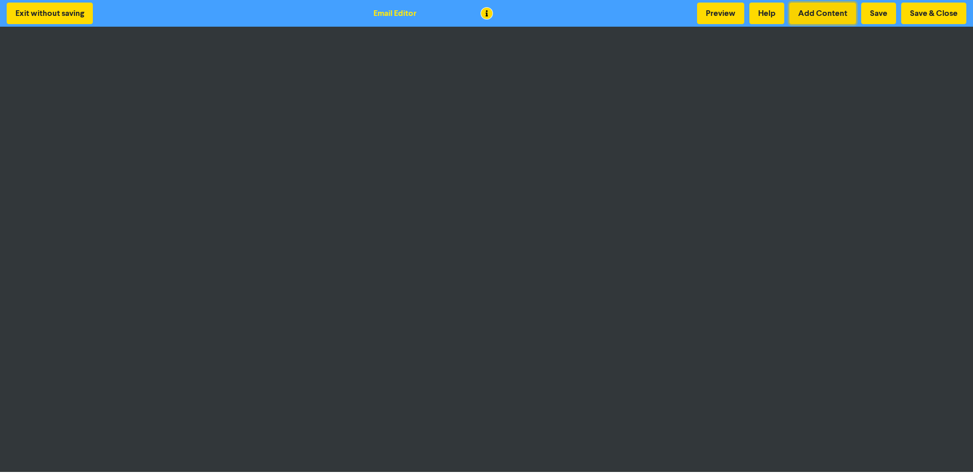
click at [819, 13] on button "Add Content" at bounding box center [822, 14] width 67 height 22
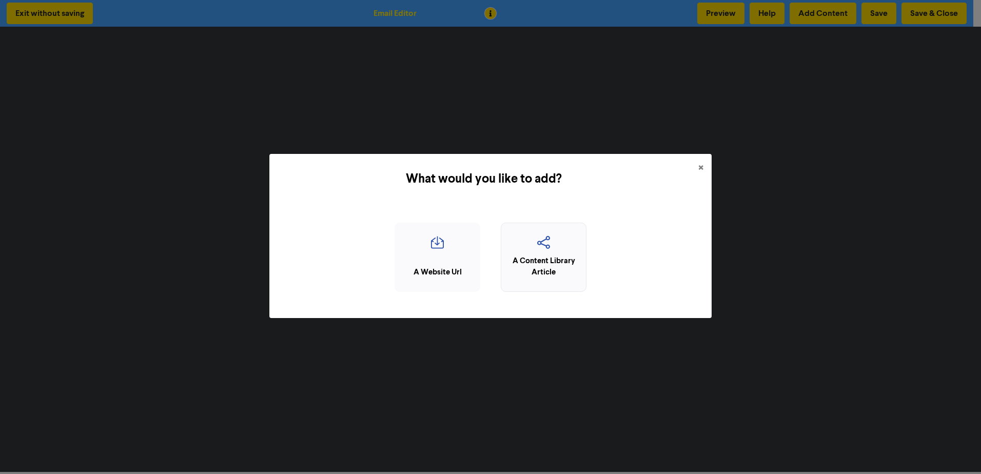
click at [547, 255] on div "A Content Library Article" at bounding box center [543, 266] width 74 height 23
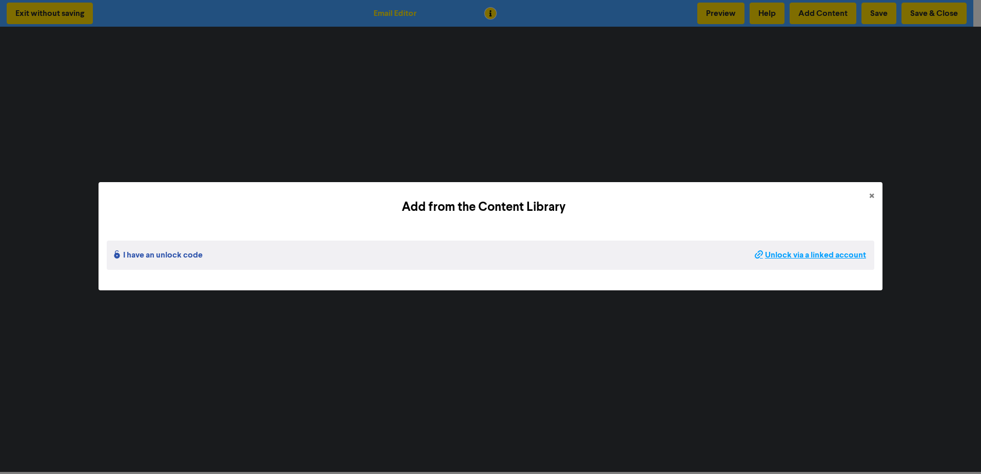
click at [803, 255] on strong "Unlock via a linked account" at bounding box center [810, 255] width 111 height 11
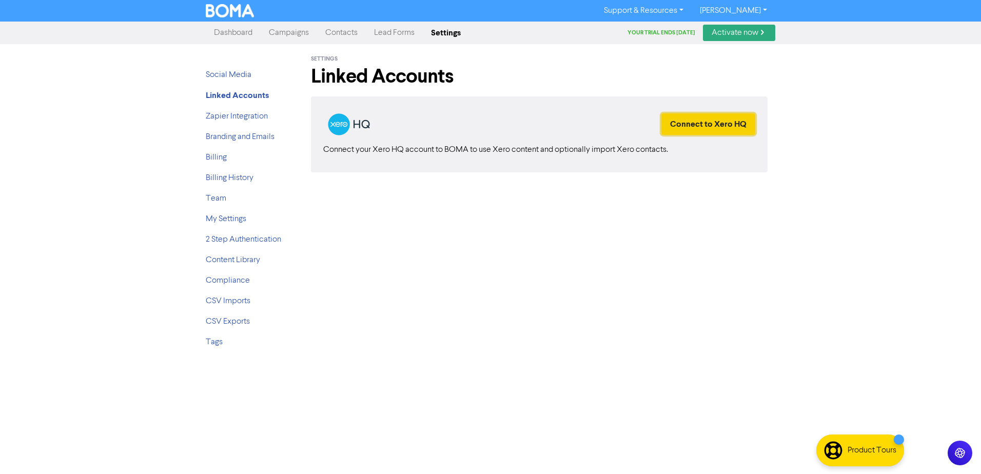
click at [715, 122] on button "Connect to Xero HQ" at bounding box center [708, 124] width 94 height 22
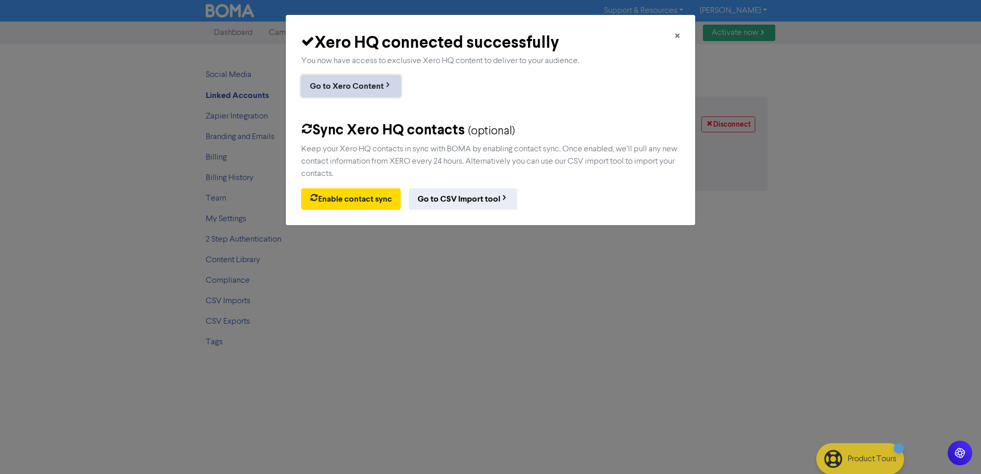
click at [361, 88] on link "Go to Xero Content" at bounding box center [351, 86] width 100 height 22
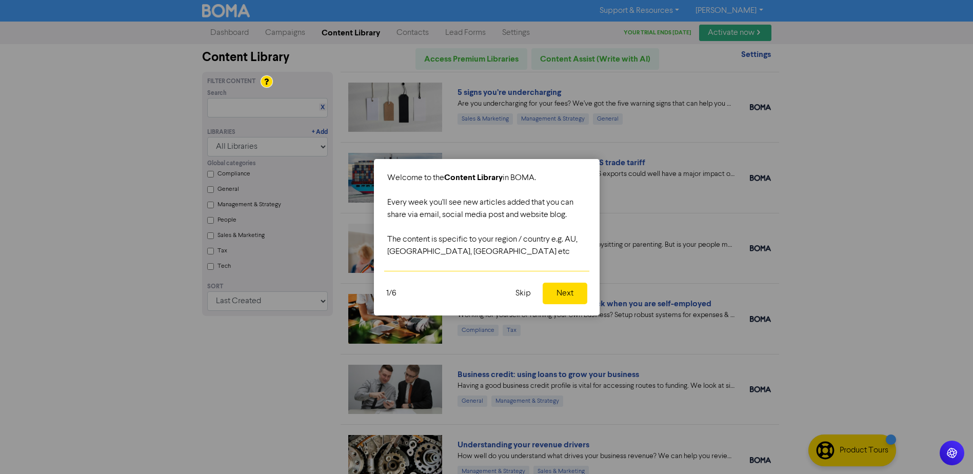
click at [568, 291] on button "Next" at bounding box center [565, 294] width 45 height 22
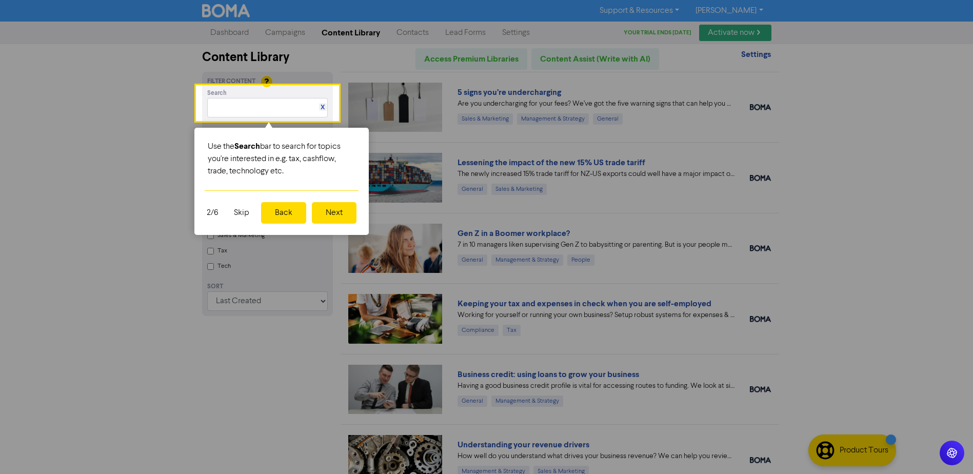
click at [329, 212] on button "Next" at bounding box center [334, 213] width 45 height 22
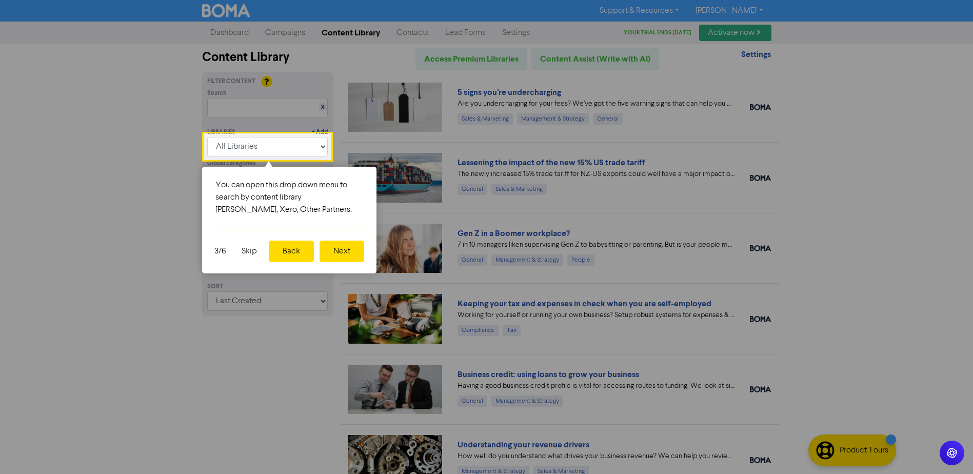
click at [336, 252] on button "Next" at bounding box center [342, 252] width 45 height 22
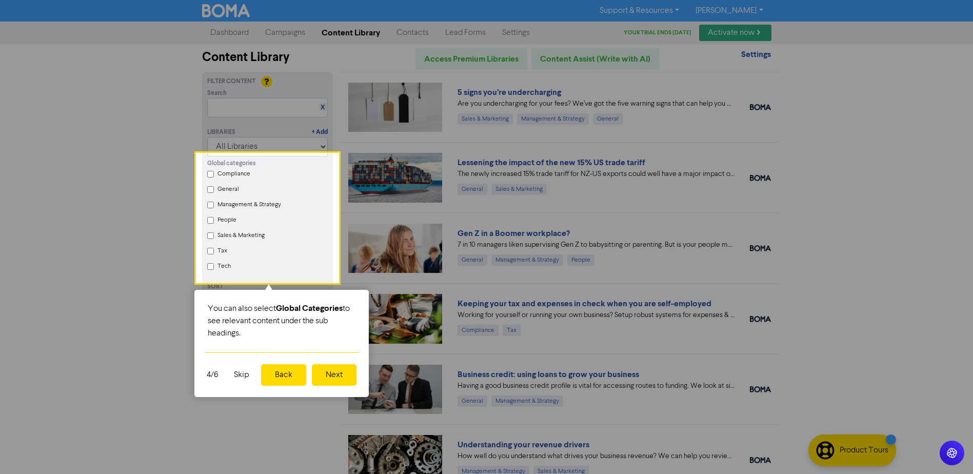
click at [335, 373] on button "Next" at bounding box center [334, 375] width 45 height 22
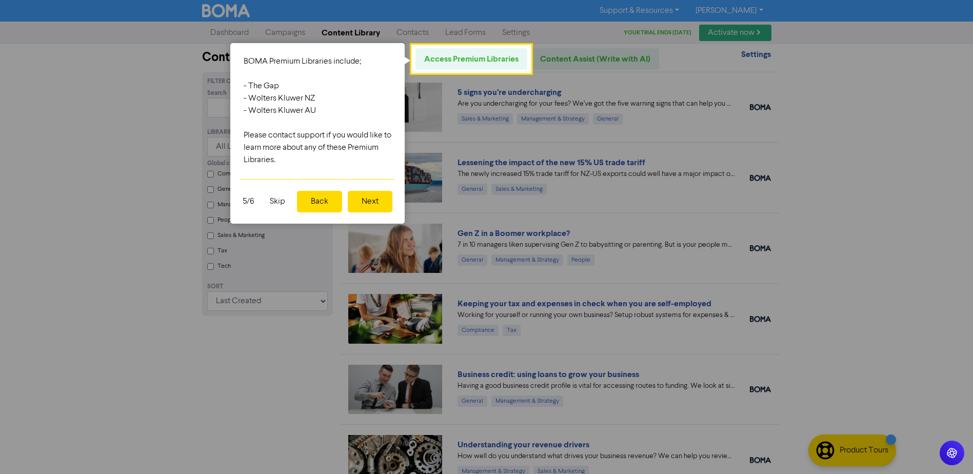
click at [369, 202] on button "Next" at bounding box center [370, 202] width 45 height 22
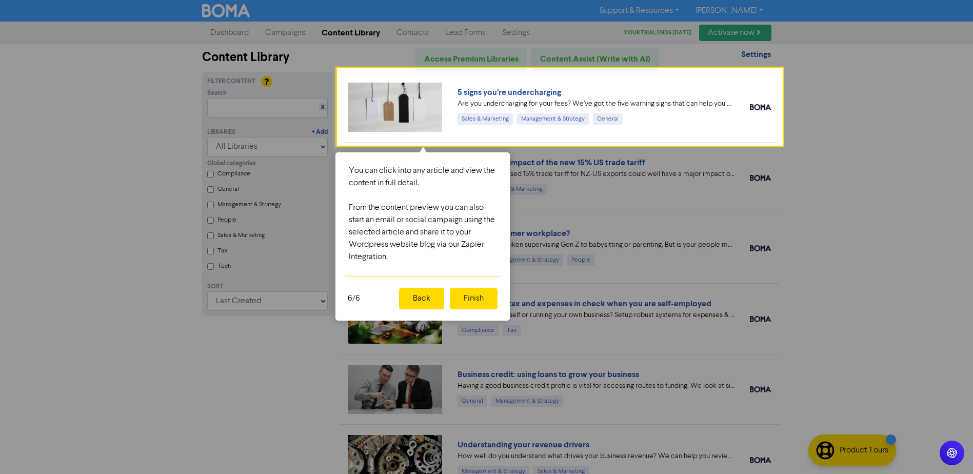
click at [468, 294] on button "Finish" at bounding box center [474, 299] width 48 height 22
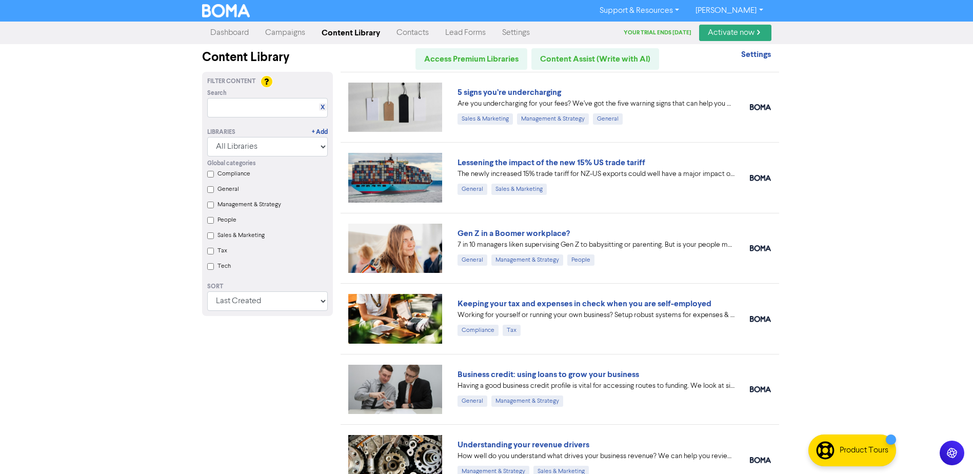
click at [58, 147] on div "Support & Resources Video Tutorials FAQ & Guides Marketing Education Alice Beer…" at bounding box center [486, 237] width 973 height 474
click at [337, 32] on link "Content Library" at bounding box center [350, 33] width 75 height 21
click at [251, 109] on input "text" at bounding box center [267, 107] width 121 height 19
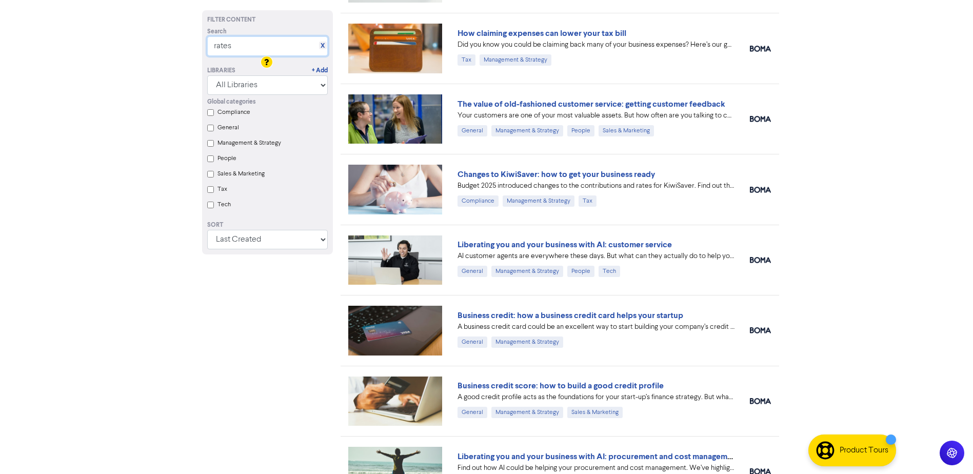
scroll to position [256, 0]
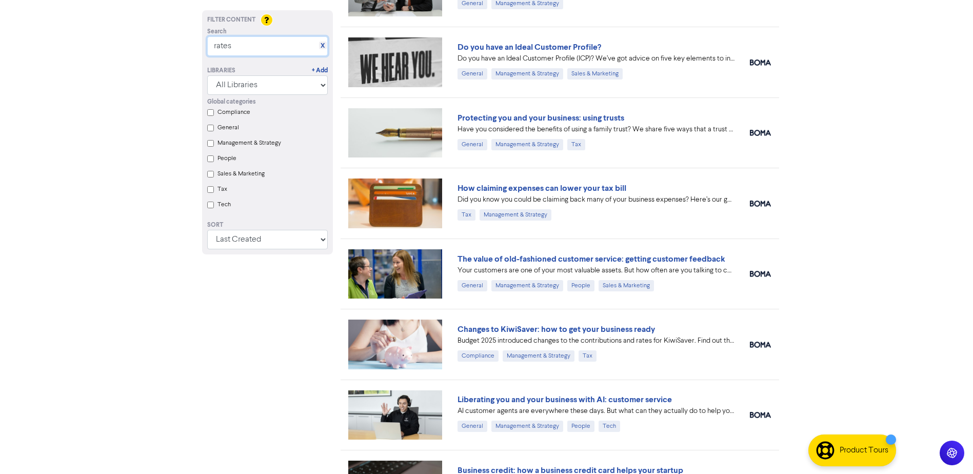
click at [256, 44] on input "rates" at bounding box center [267, 45] width 121 height 19
type input "rates and thresholds"
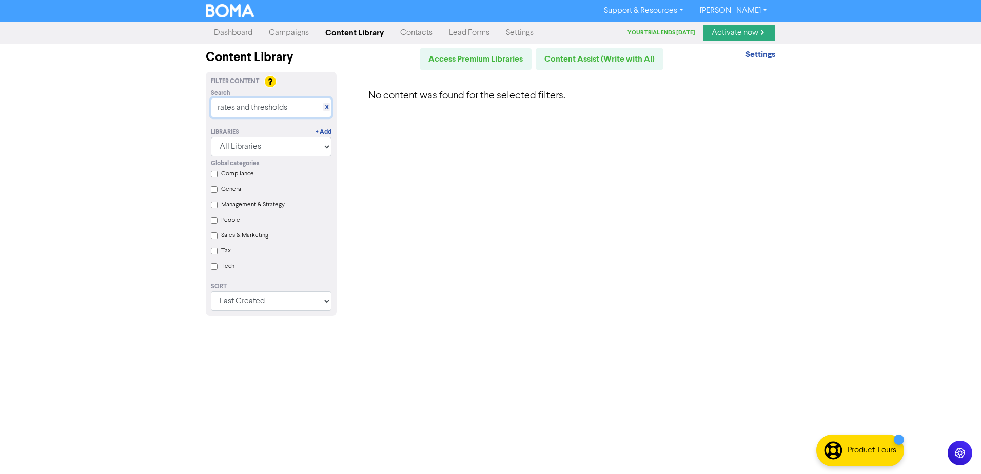
drag, startPoint x: 299, startPoint y: 108, endPoint x: 191, endPoint y: 105, distance: 107.3
click at [191, 105] on div "Support & Resources Video Tutorials FAQ & Guides Marketing Education Alice Beer…" at bounding box center [490, 237] width 981 height 474
click at [766, 53] on strong "Settings" at bounding box center [760, 54] width 30 height 10
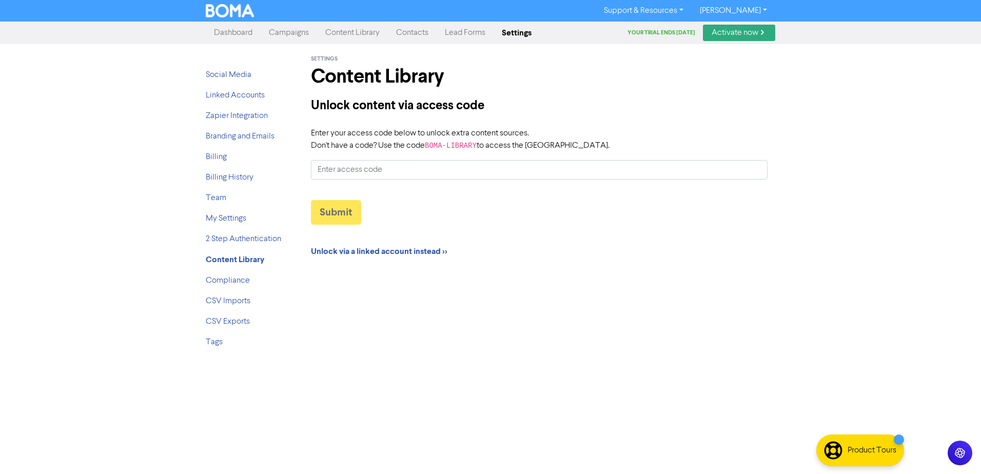
click at [479, 35] on link "Lead Forms" at bounding box center [465, 33] width 57 height 21
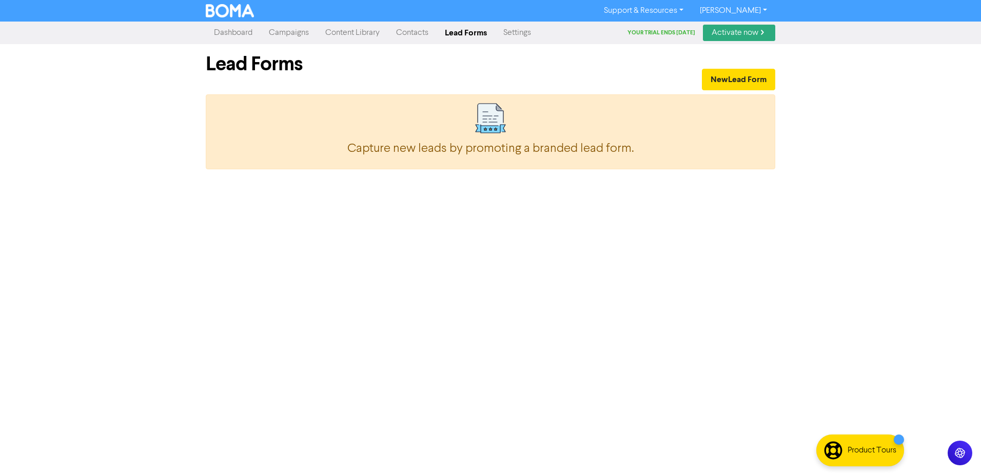
click at [423, 29] on link "Contacts" at bounding box center [412, 33] width 49 height 21
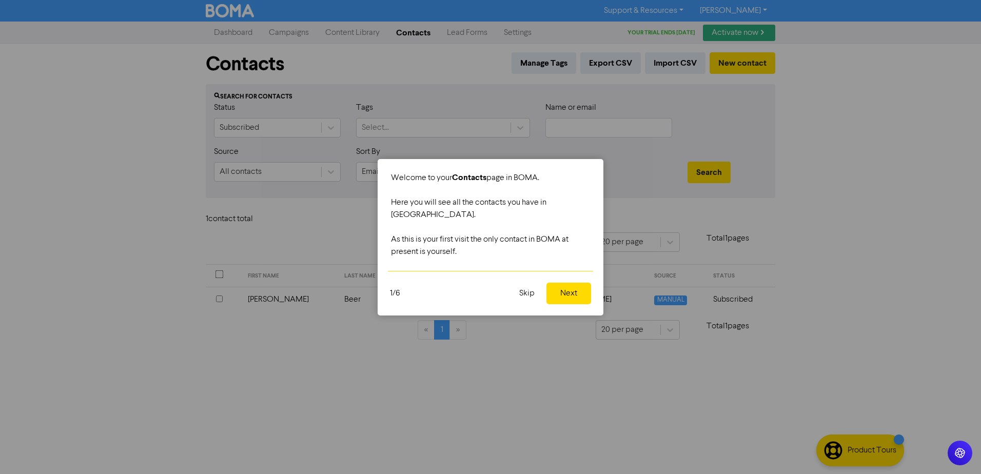
click at [530, 287] on button "Skip" at bounding box center [527, 294] width 28 height 22
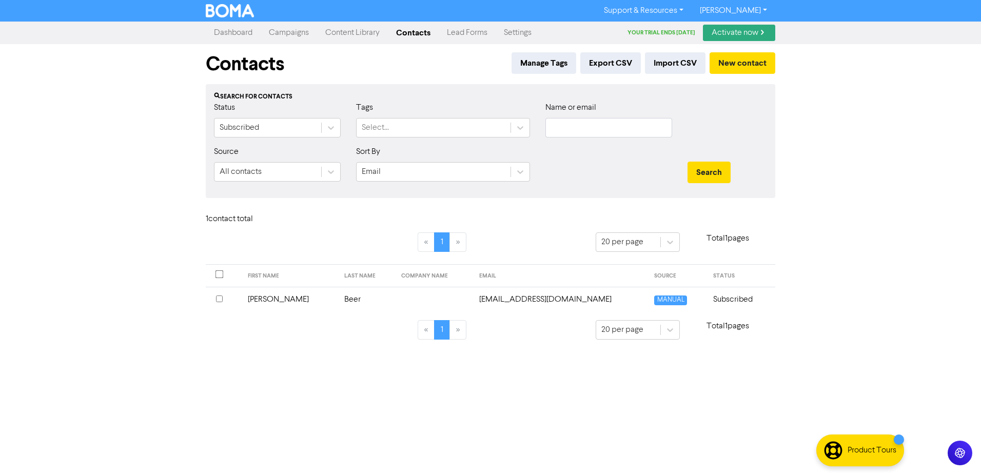
click at [413, 32] on link "Contacts" at bounding box center [413, 33] width 51 height 21
click at [231, 29] on link "Dashboard" at bounding box center [233, 33] width 55 height 21
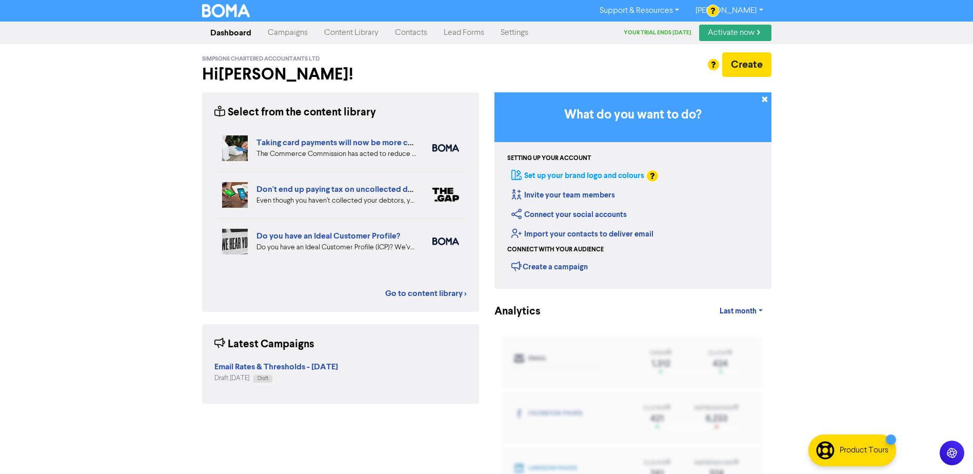
click at [606, 172] on link "Set up your brand logo and colours" at bounding box center [577, 176] width 133 height 10
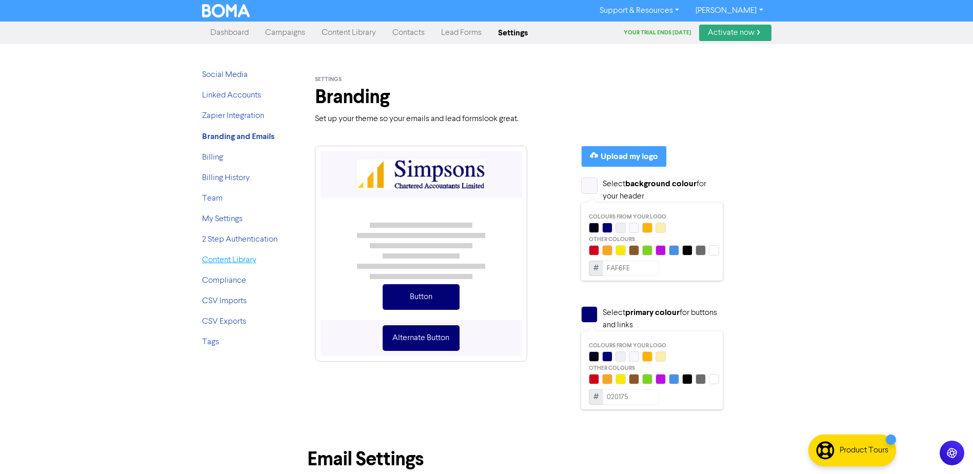
click at [240, 262] on link "Content Library" at bounding box center [229, 260] width 54 height 8
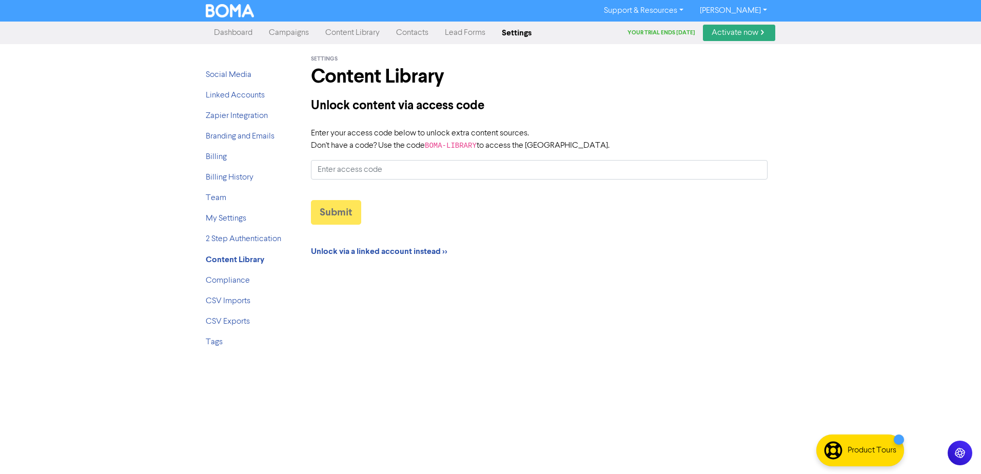
click at [349, 32] on link "Content Library" at bounding box center [352, 33] width 71 height 21
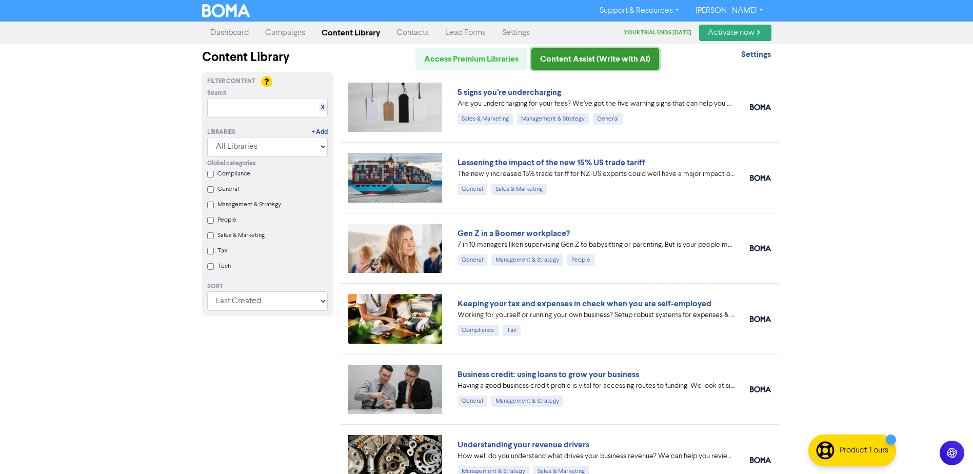
click at [586, 56] on link "Content Assist (Write with AI)" at bounding box center [595, 59] width 128 height 22
click at [227, 36] on link "Dashboard" at bounding box center [229, 33] width 55 height 21
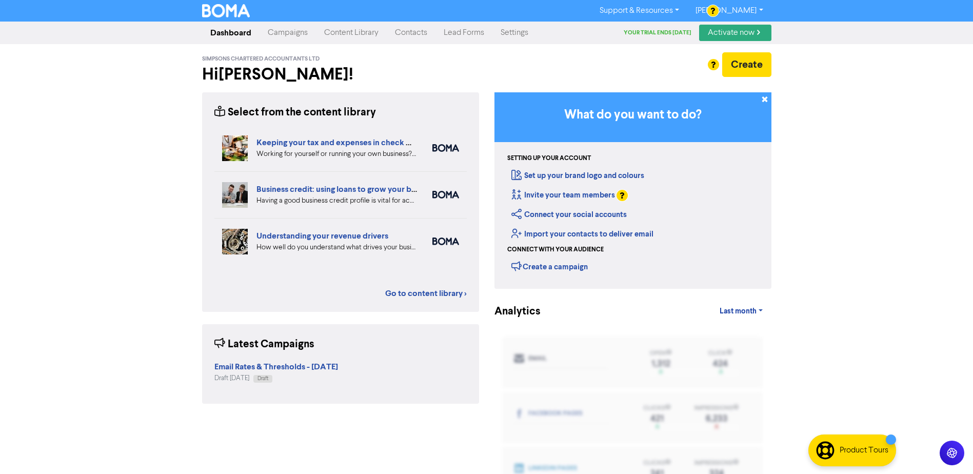
click at [295, 34] on link "Campaigns" at bounding box center [288, 33] width 56 height 21
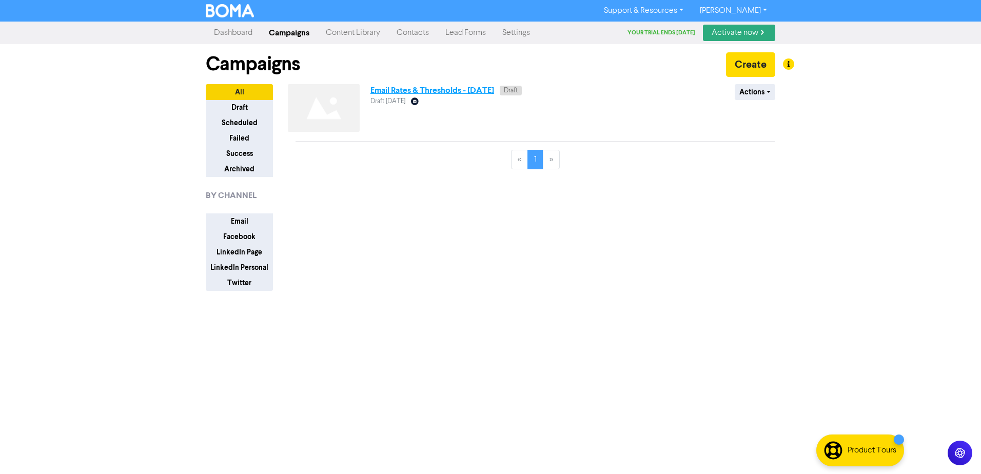
click at [410, 89] on link "Email Rates & Thresholds - [DATE]" at bounding box center [432, 90] width 124 height 10
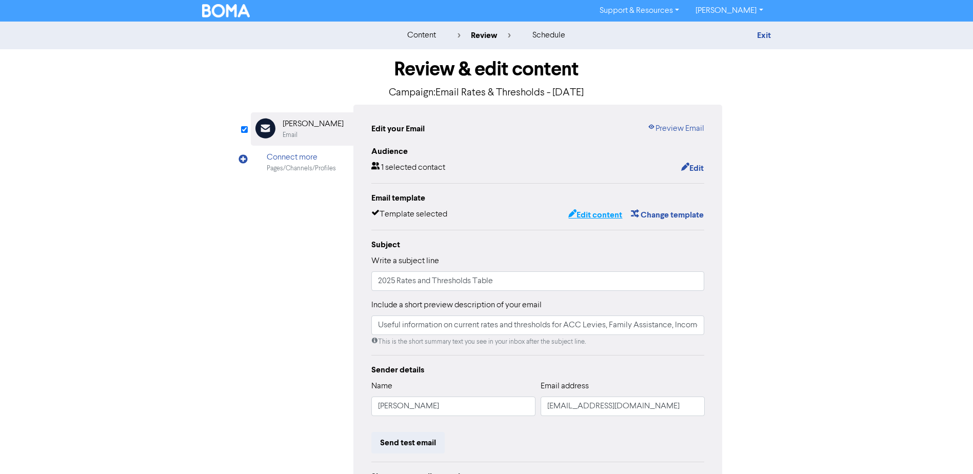
click at [597, 218] on button "Edit content" at bounding box center [595, 214] width 55 height 13
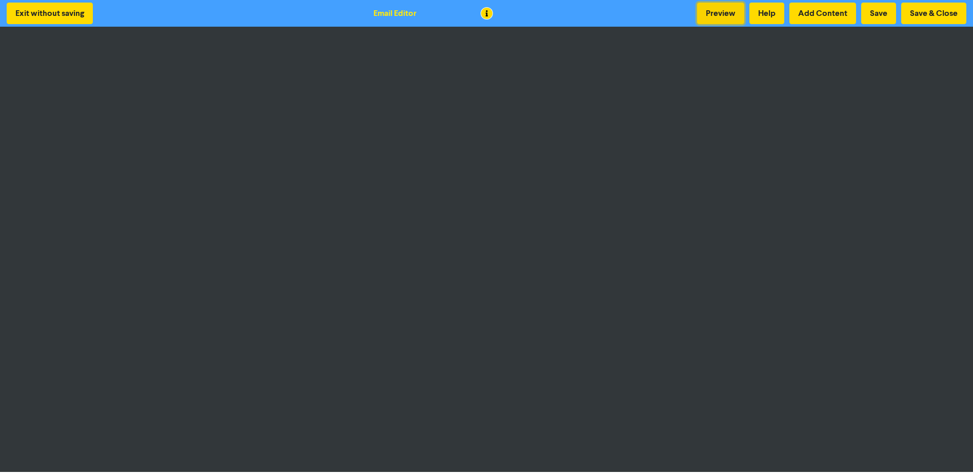
click at [718, 12] on button "Preview" at bounding box center [720, 14] width 47 height 22
click at [939, 11] on button "Save & Close" at bounding box center [933, 14] width 65 height 22
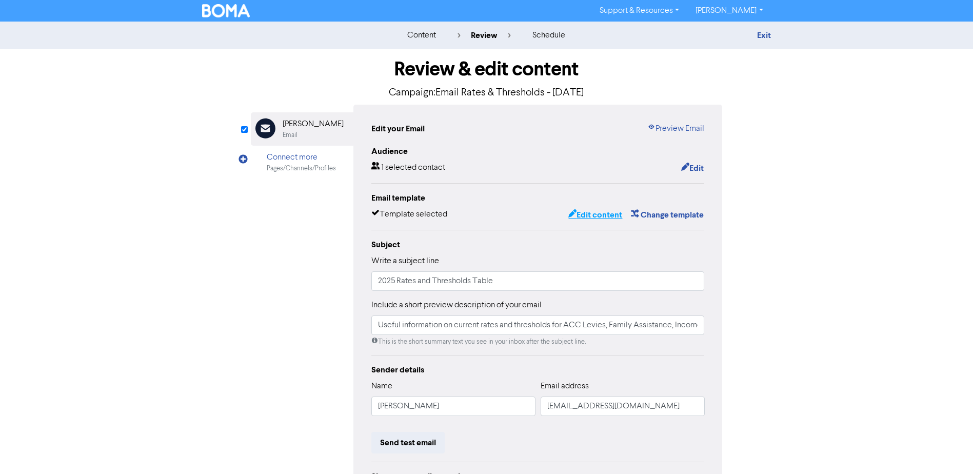
click at [592, 214] on button "Edit content" at bounding box center [595, 214] width 55 height 13
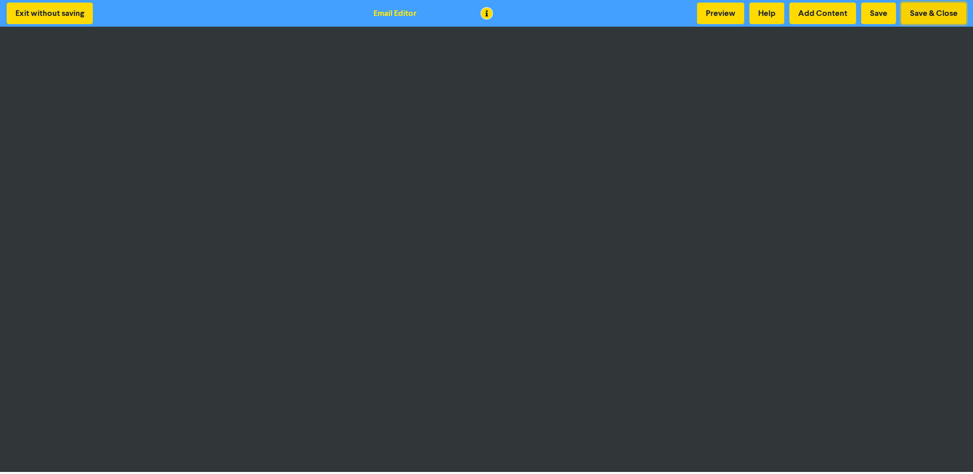
click at [935, 12] on button "Save & Close" at bounding box center [933, 14] width 65 height 22
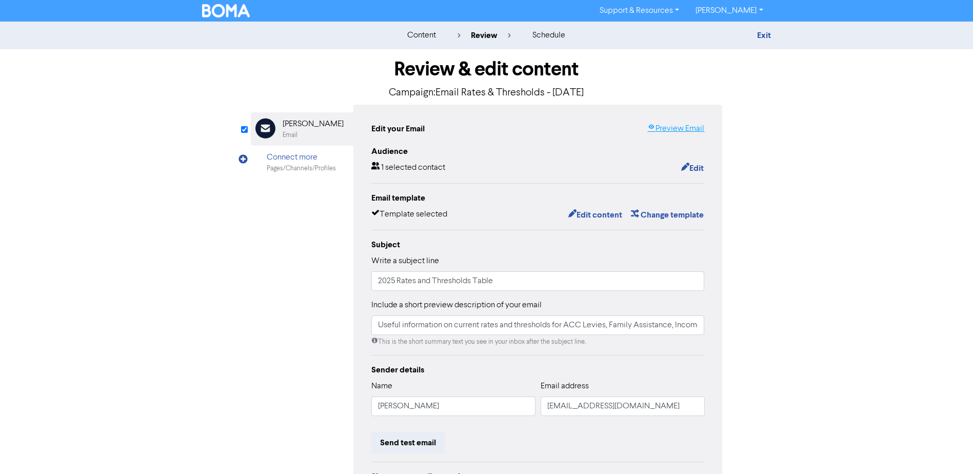
click at [666, 127] on link "Preview Email" at bounding box center [675, 129] width 57 height 12
click at [764, 35] on link "Exit" at bounding box center [764, 35] width 14 height 10
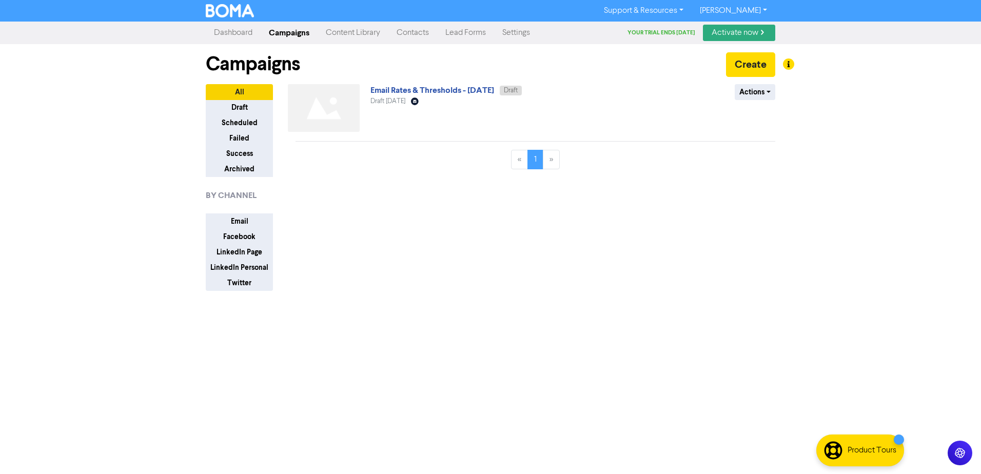
click at [762, 10] on link "[PERSON_NAME]" at bounding box center [733, 11] width 84 height 16
click at [748, 29] on button "Log Out" at bounding box center [732, 31] width 81 height 12
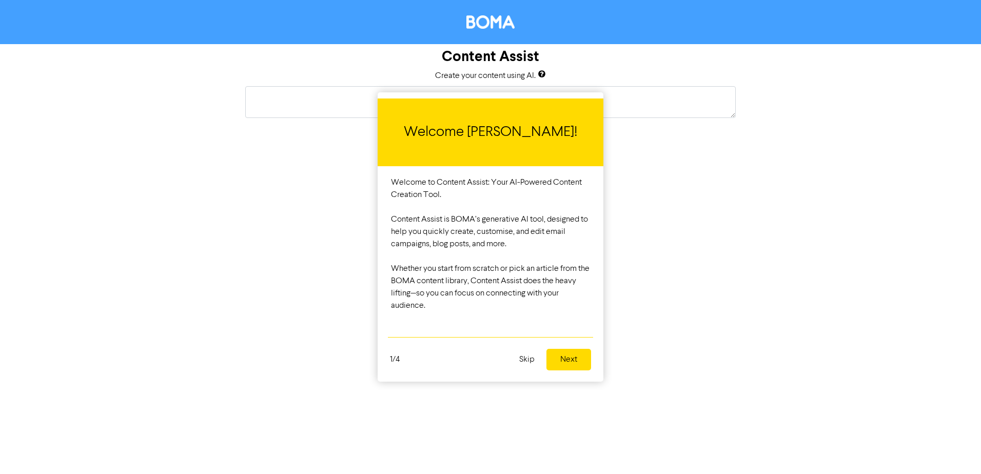
click at [571, 359] on button "Next" at bounding box center [568, 360] width 45 height 22
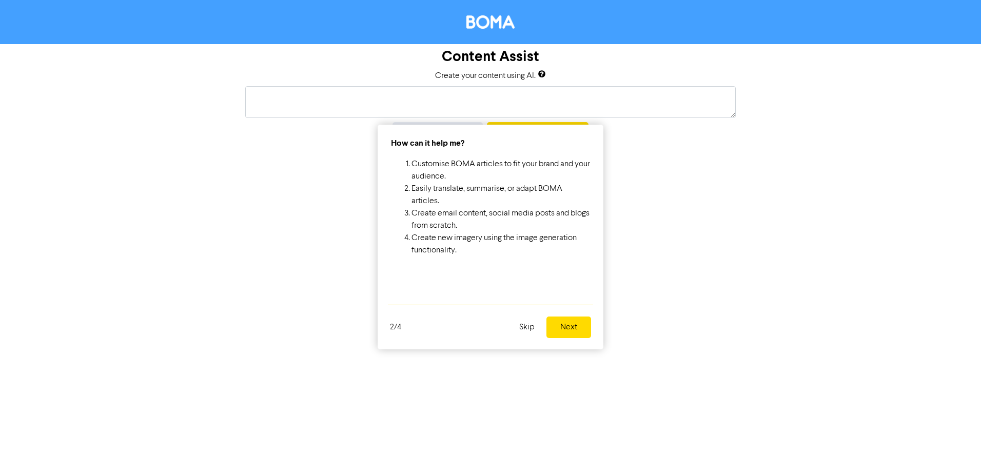
click at [572, 326] on button "Next" at bounding box center [568, 328] width 45 height 22
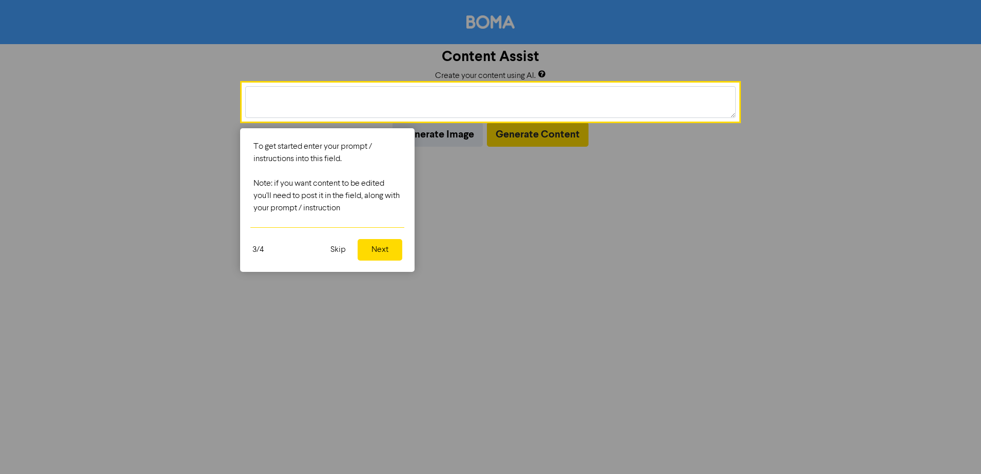
click at [389, 253] on button "Next" at bounding box center [380, 250] width 45 height 22
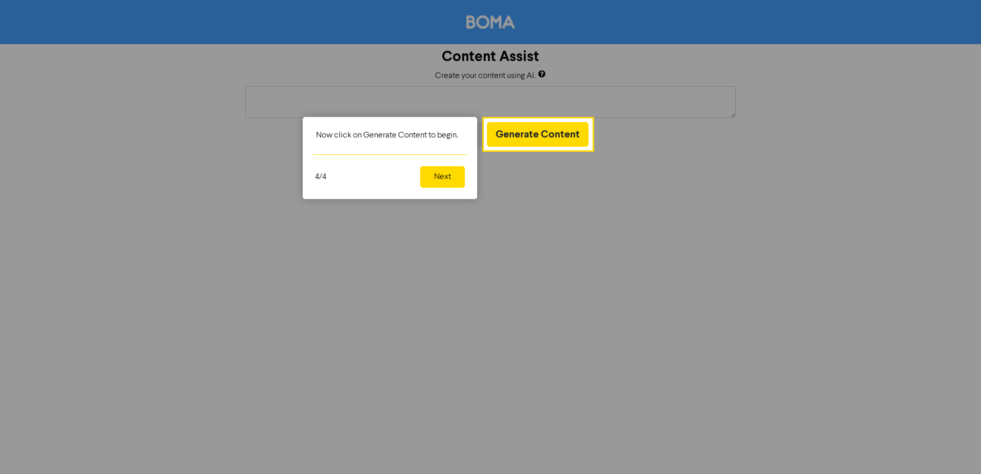
click at [447, 178] on button "Next" at bounding box center [442, 177] width 45 height 22
